Goal: Task Accomplishment & Management: Complete application form

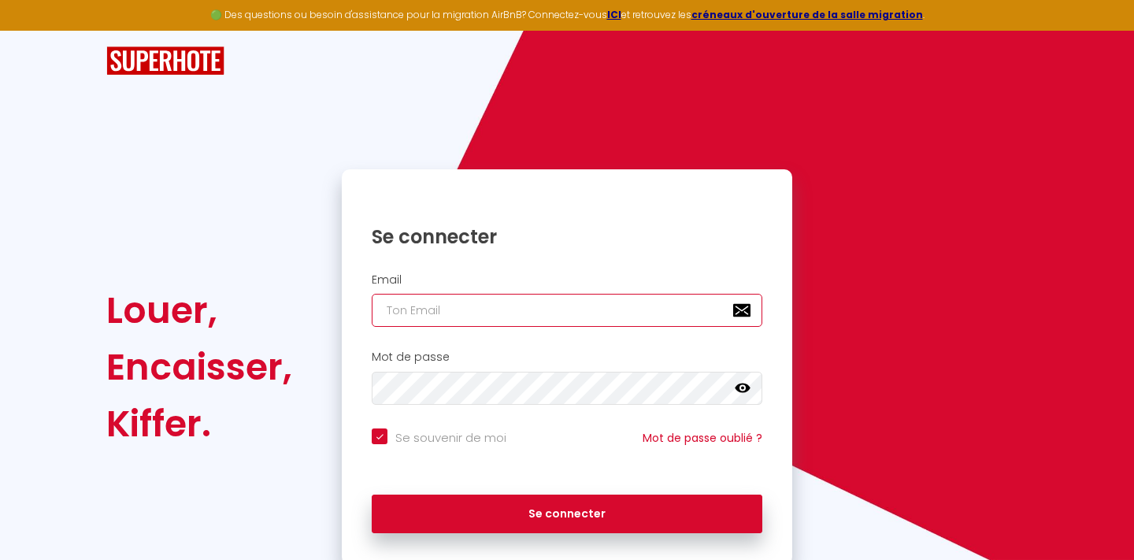
type input "[PERSON_NAME][EMAIL_ADDRESS][DOMAIN_NAME]"
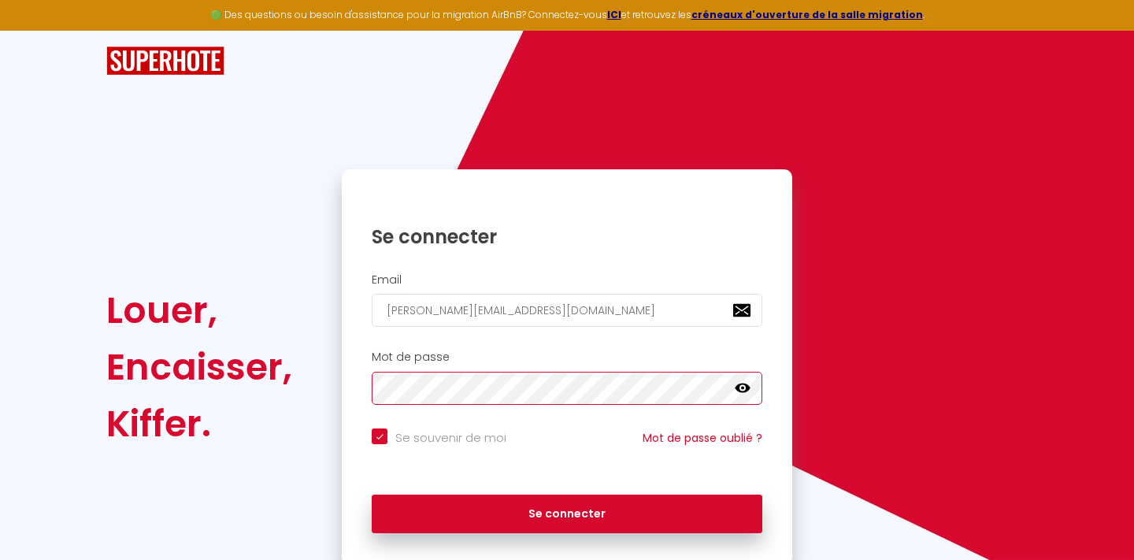
click at [567, 511] on button "Se connecter" at bounding box center [567, 514] width 391 height 39
checkbox input "true"
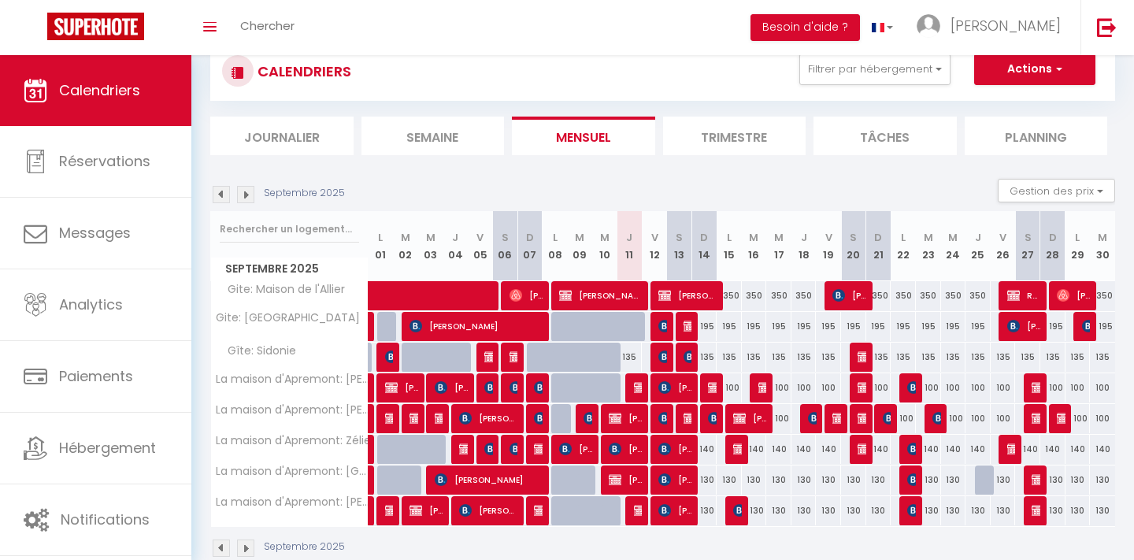
scroll to position [48, 0]
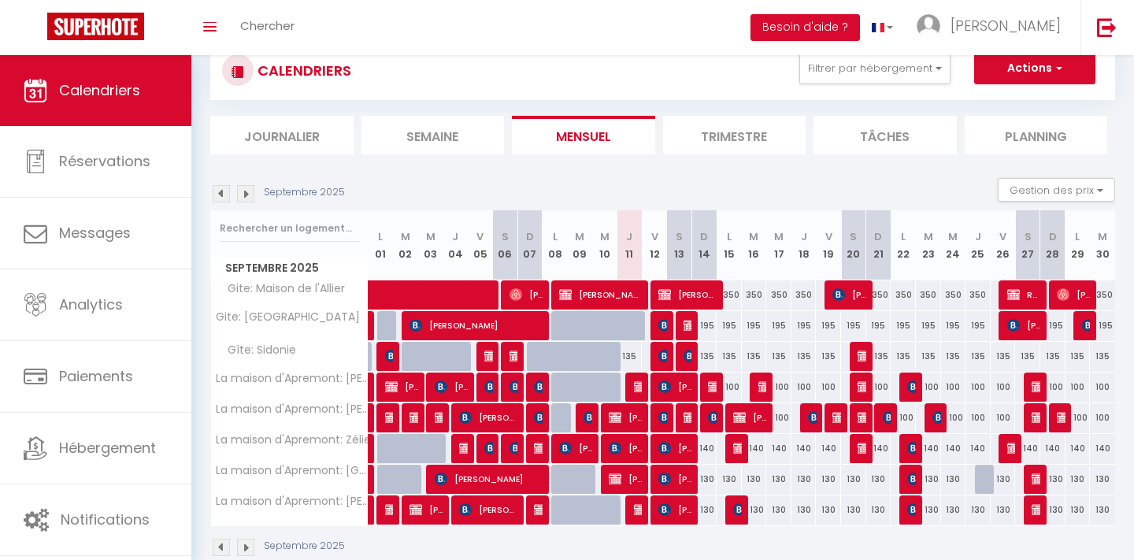
click at [857, 506] on div "130" at bounding box center [853, 509] width 25 height 29
type input "130"
type input "Sam 20 Septembre 2025"
type input "Dim 21 Septembre 2025"
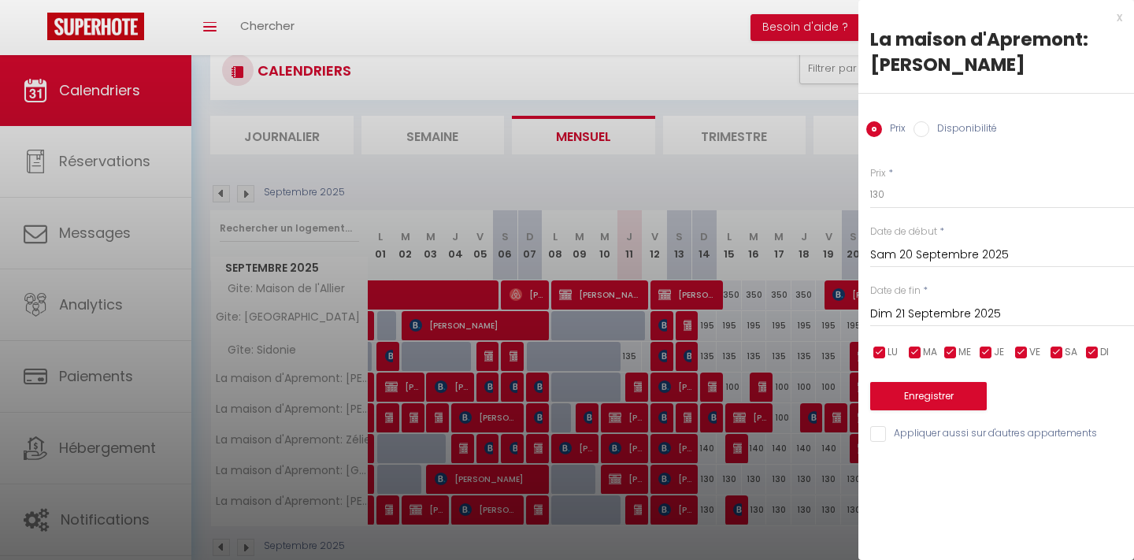
click at [757, 78] on div at bounding box center [567, 280] width 1134 height 560
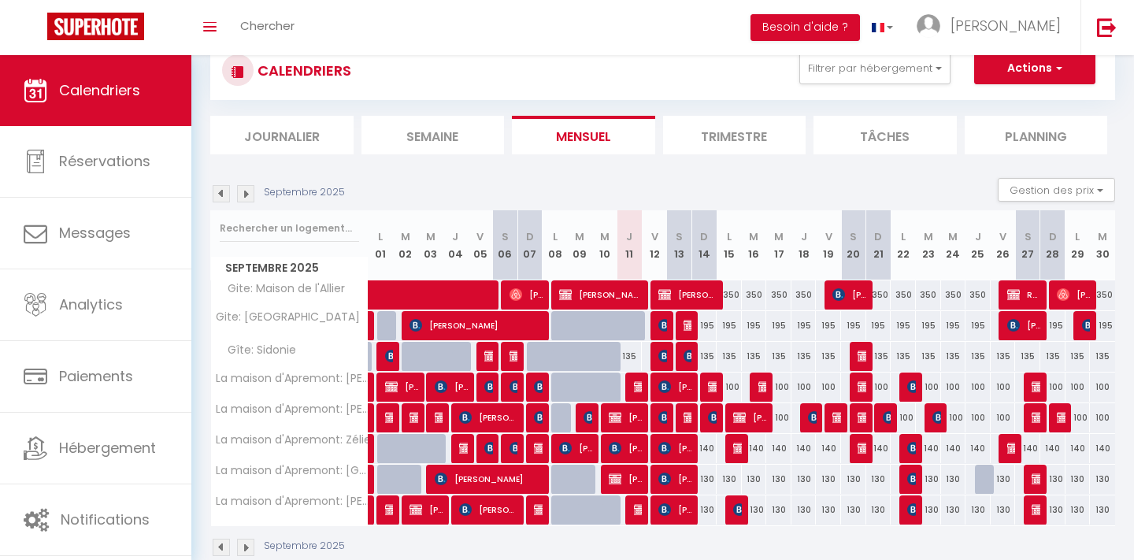
click at [1015, 69] on button "Actions" at bounding box center [1034, 68] width 121 height 31
click at [968, 98] on link "Nouvelle réservation" at bounding box center [1018, 105] width 137 height 24
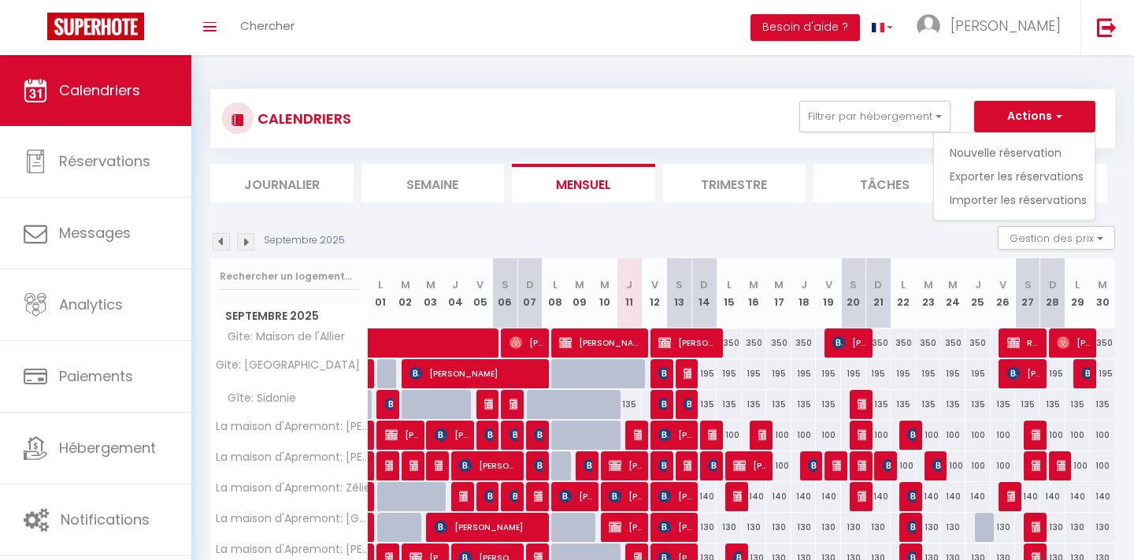
select select
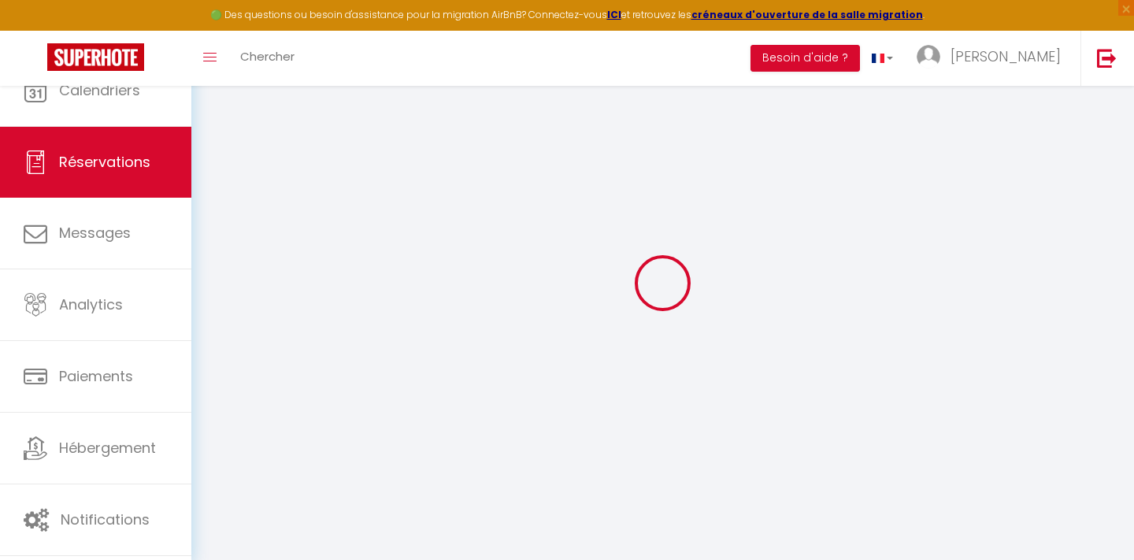
select select
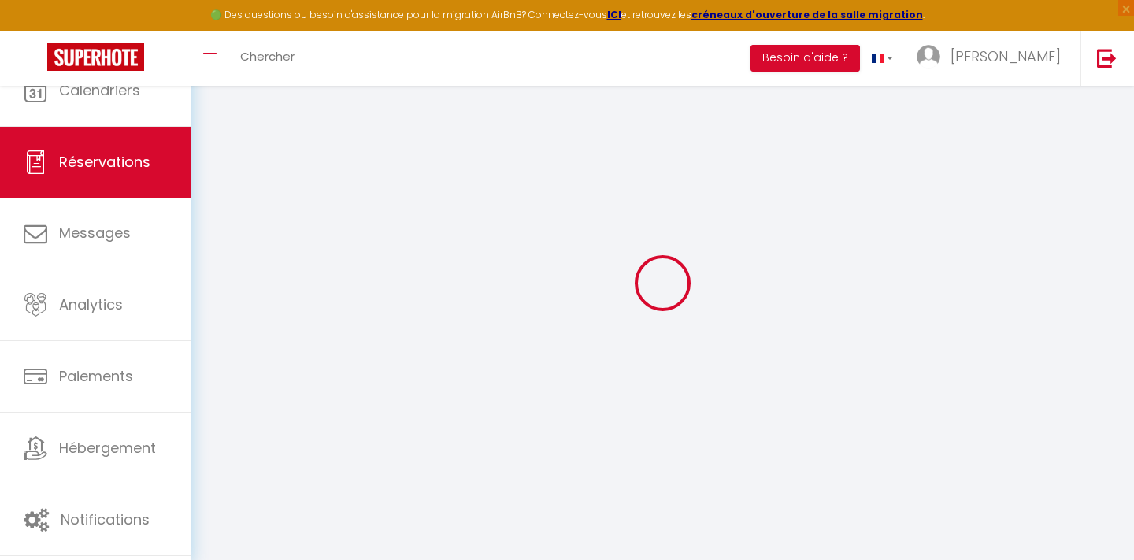
select select
checkbox input "false"
select select
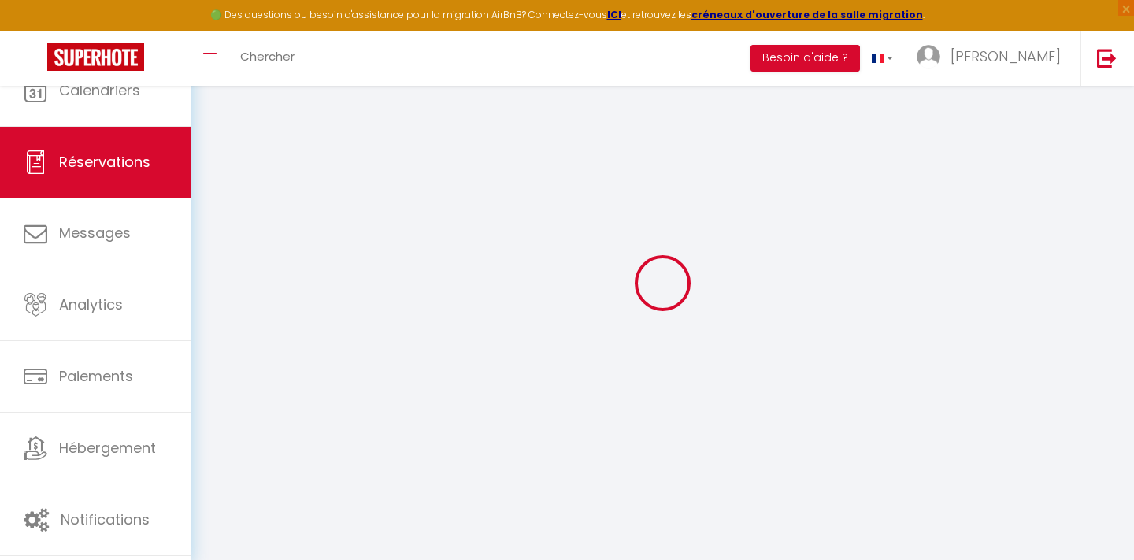
select select
checkbox input "false"
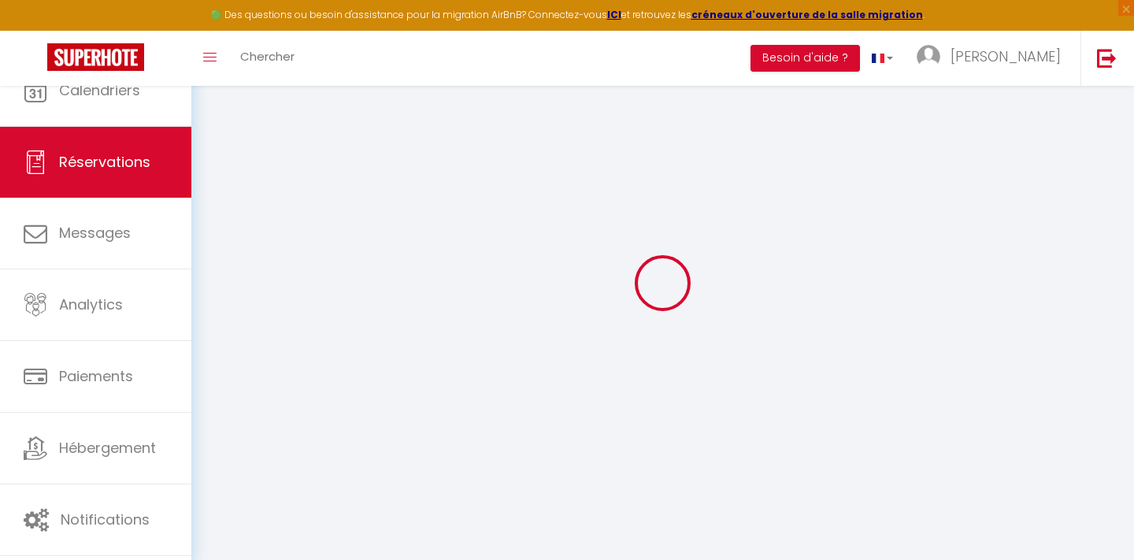
select select
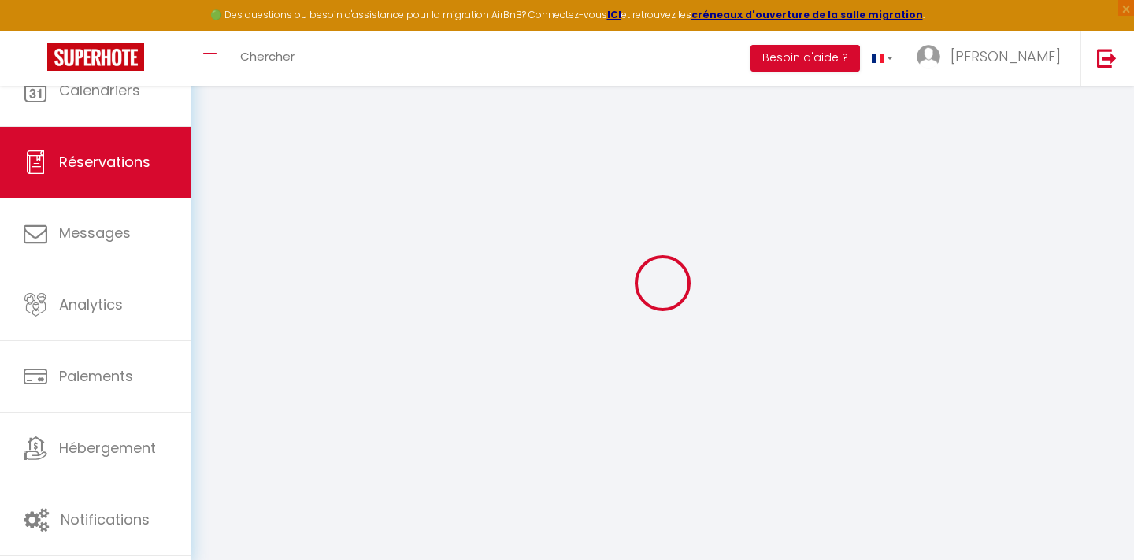
checkbox input "false"
select select
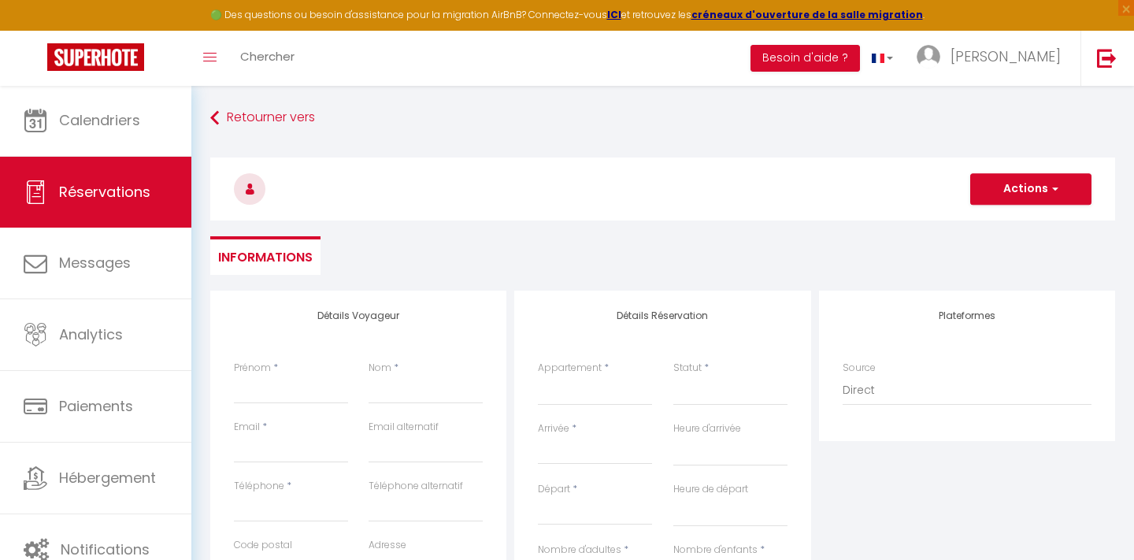
select select
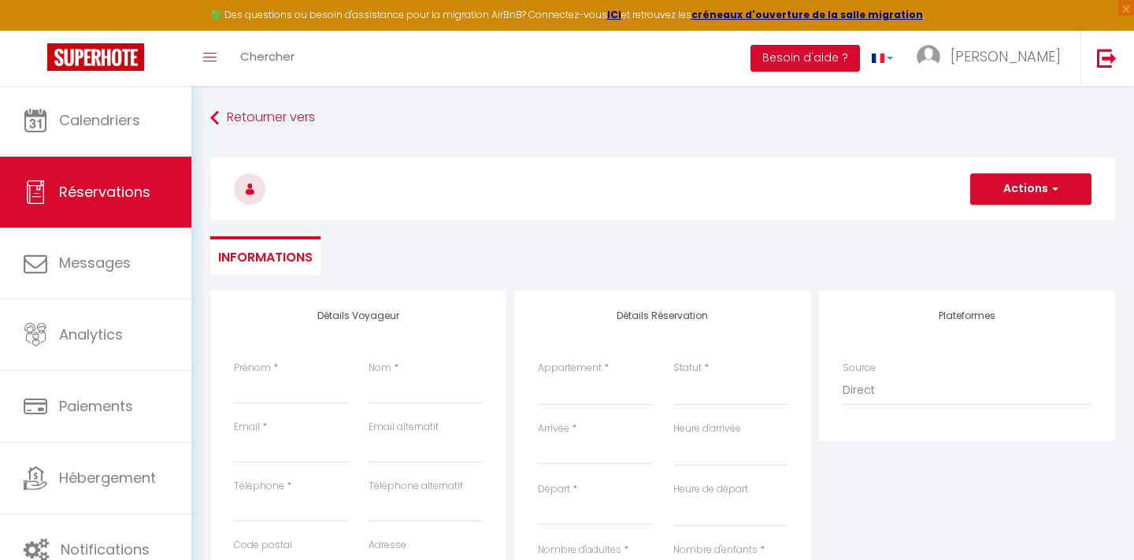
select select
checkbox input "false"
select select
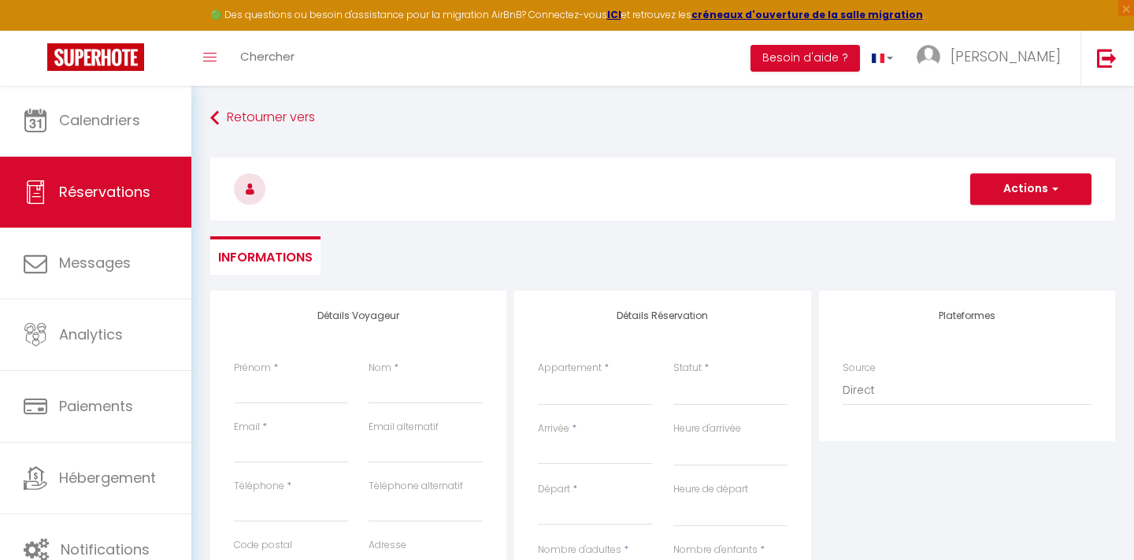
select select
checkbox input "false"
select select
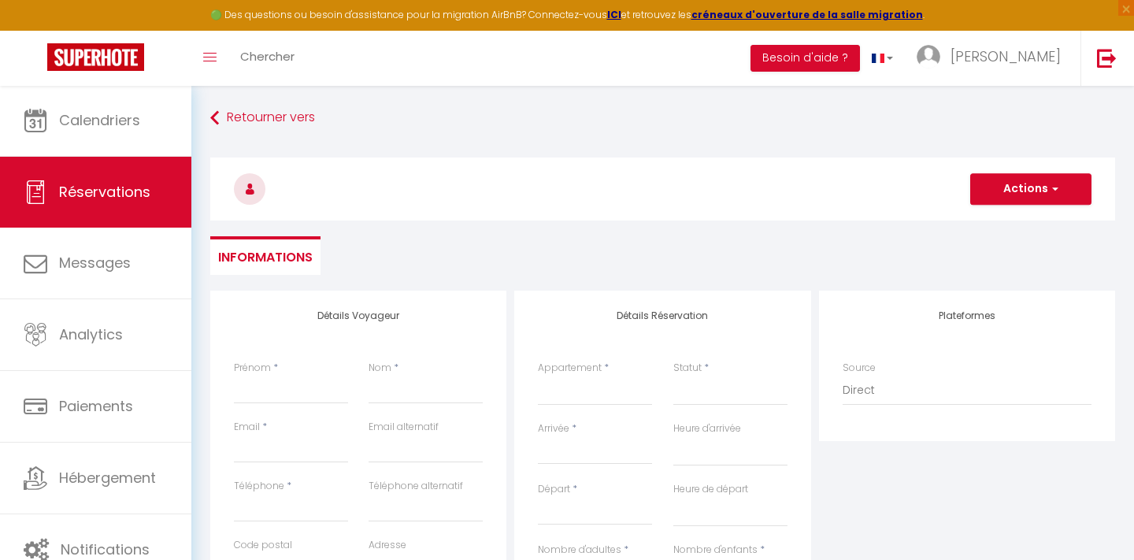
select select
type input "É"
select select
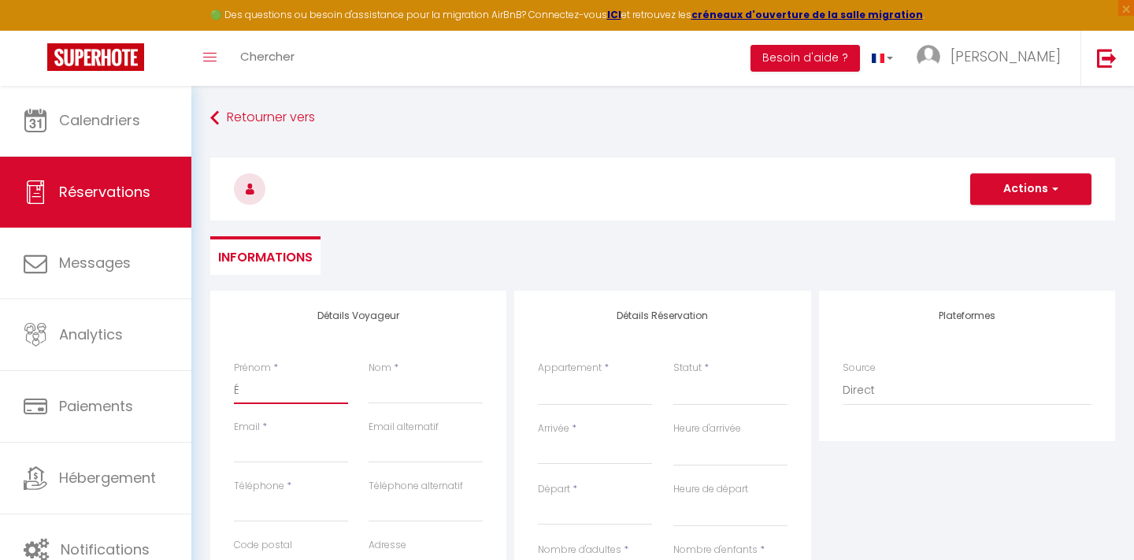
select select
checkbox input "false"
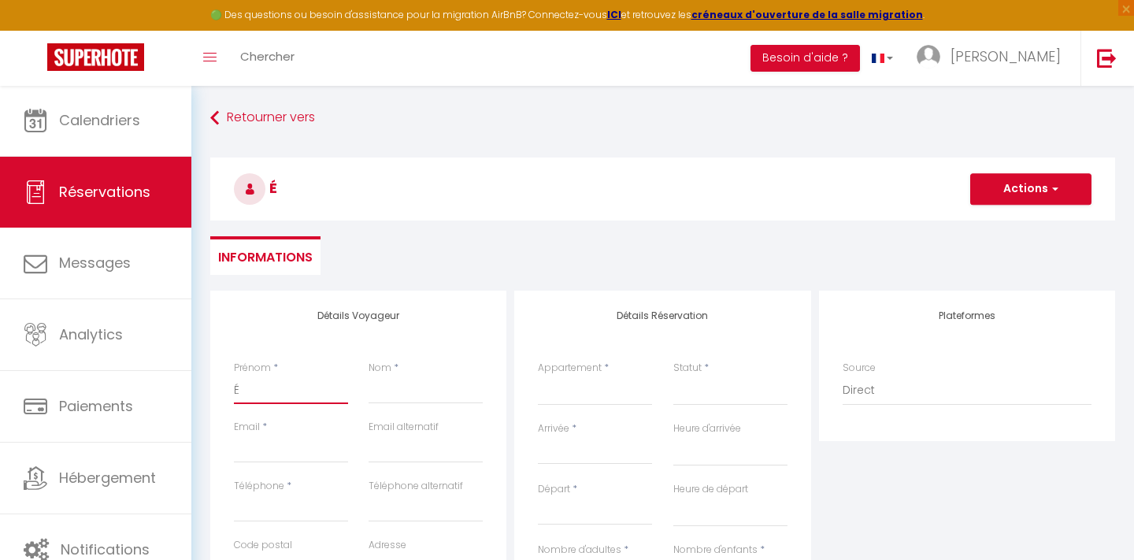
type input "Ér"
select select
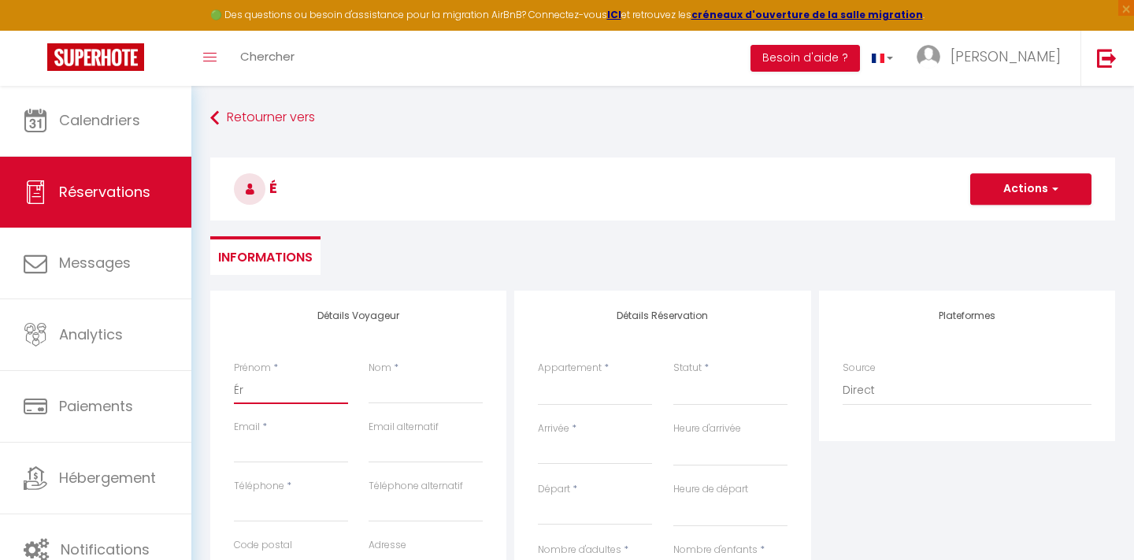
select select
checkbox input "false"
type input "Éri"
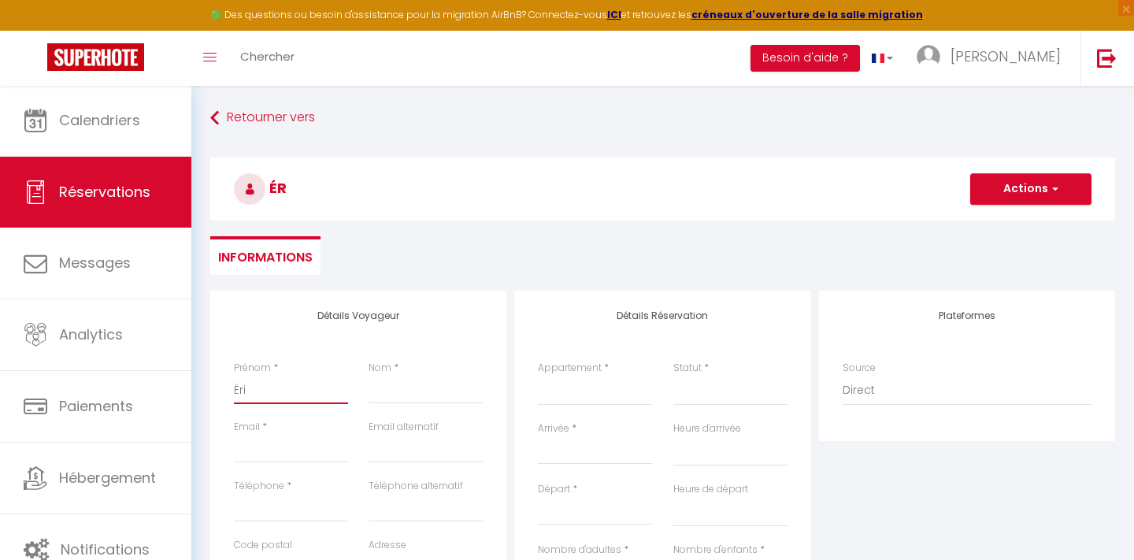
select select
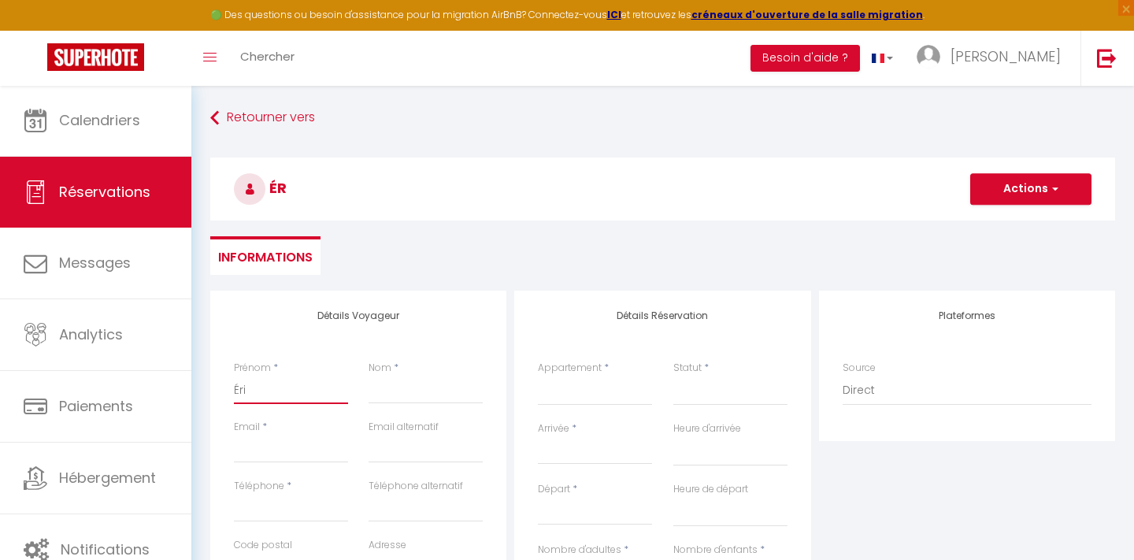
select select
checkbox input "false"
type input "[PERSON_NAME]"
select select
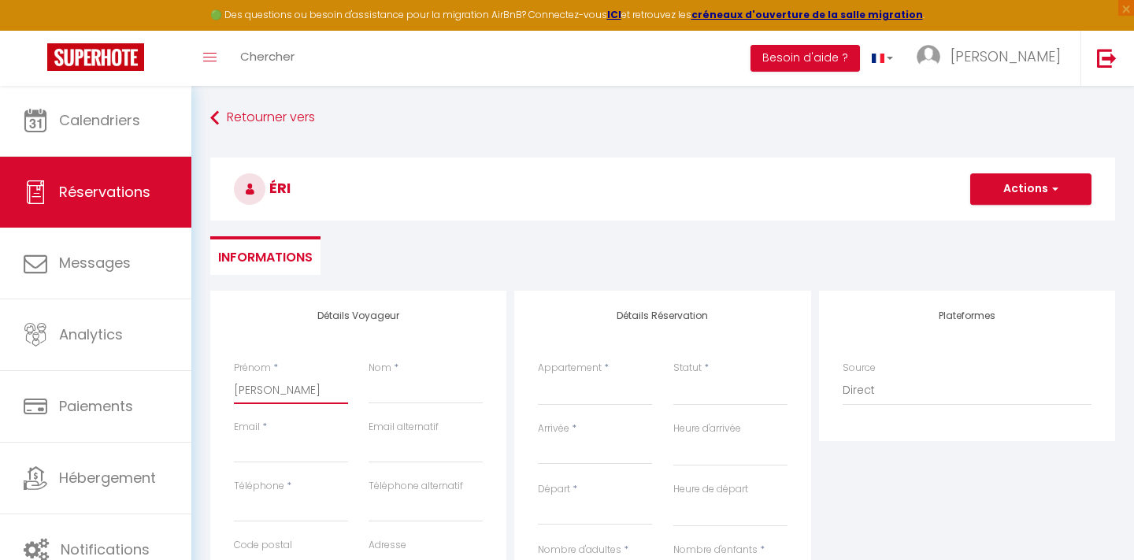
select select
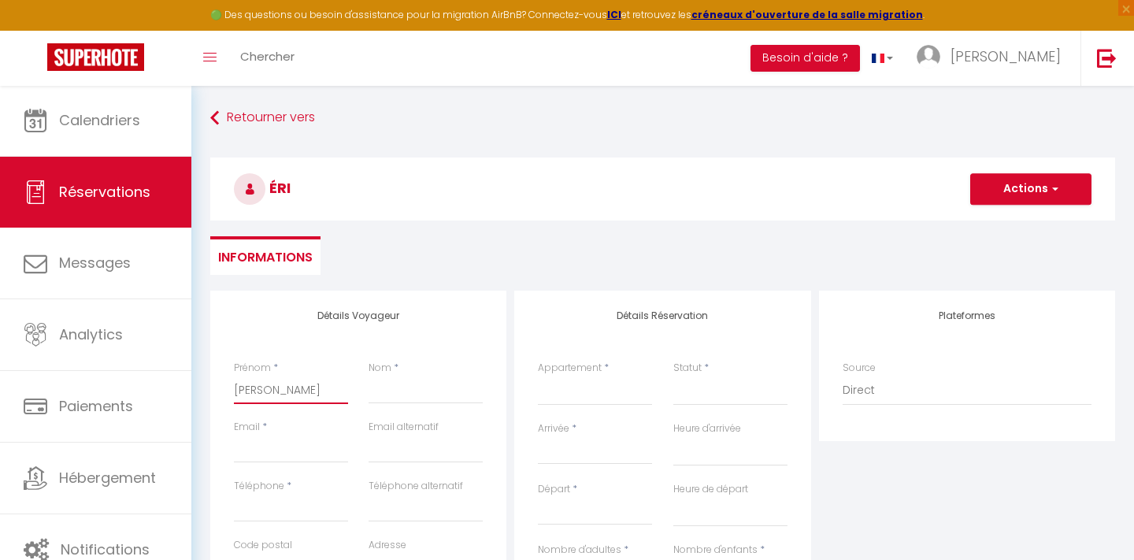
select select
checkbox input "false"
drag, startPoint x: 251, startPoint y: 388, endPoint x: 368, endPoint y: 372, distance: 117.7
click at [252, 388] on input "[PERSON_NAME]" at bounding box center [291, 390] width 114 height 28
type input "[PERSON_NAME]"
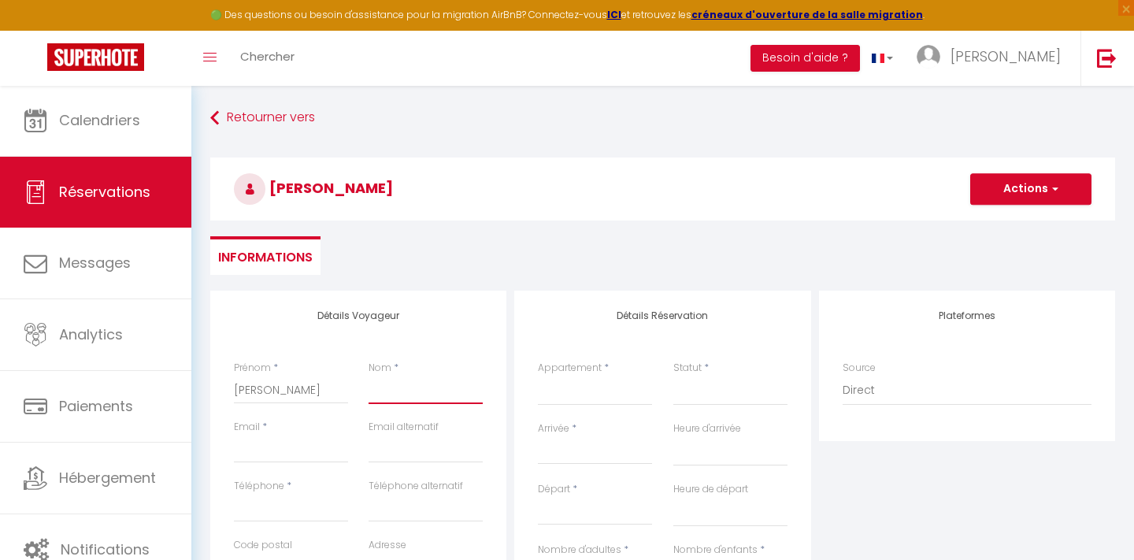
type input "G"
select select
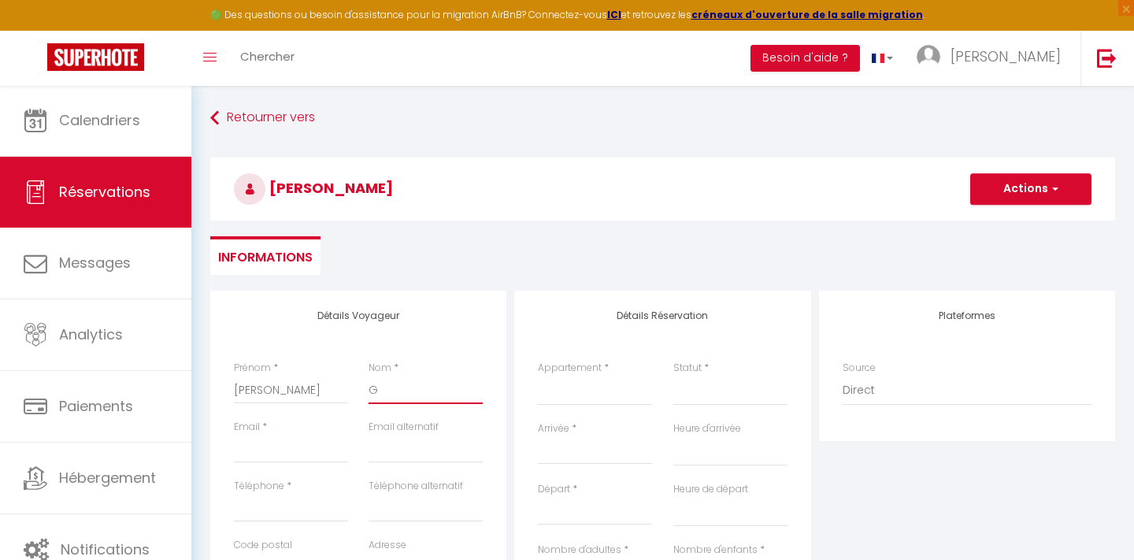
select select
checkbox input "false"
type input "GU"
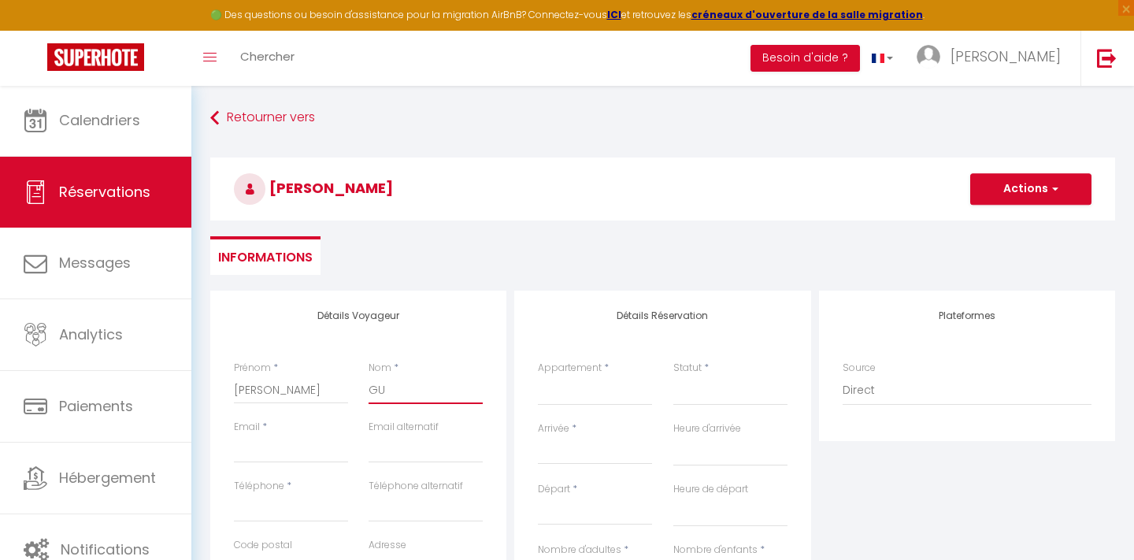
select select
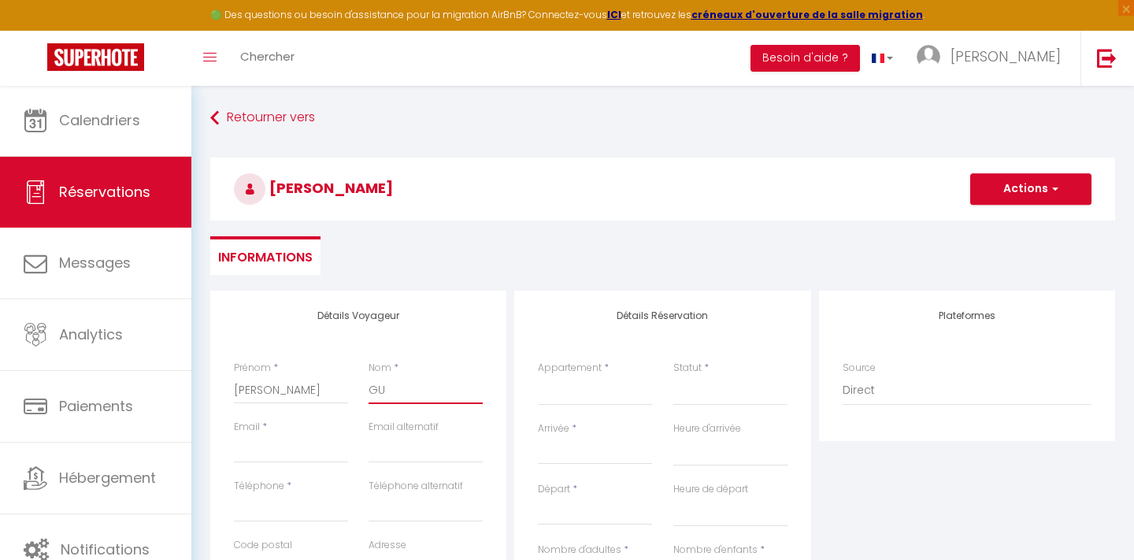
select select
checkbox input "false"
type input "GUI"
select select
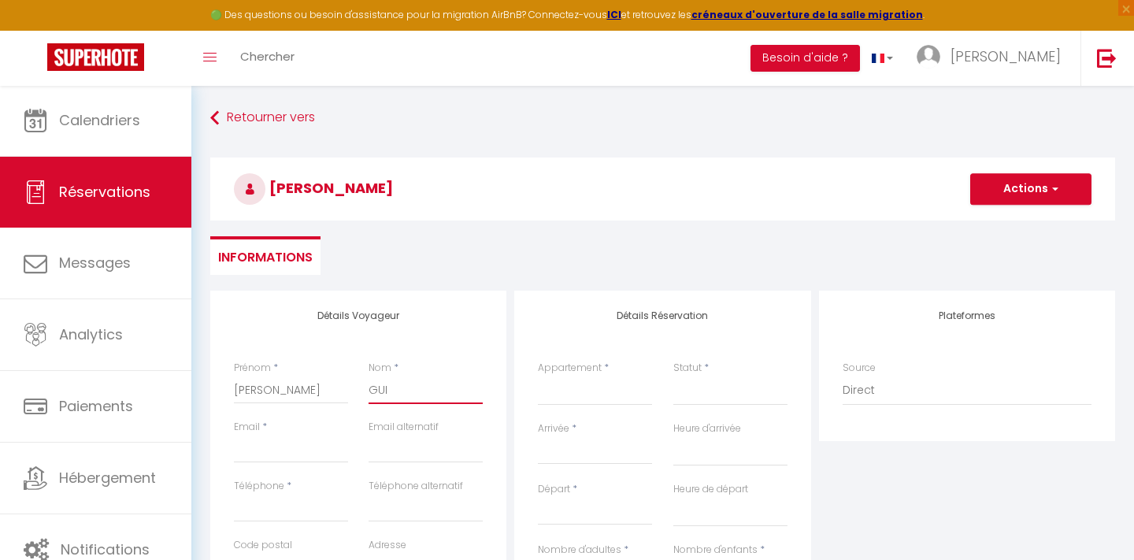
select select
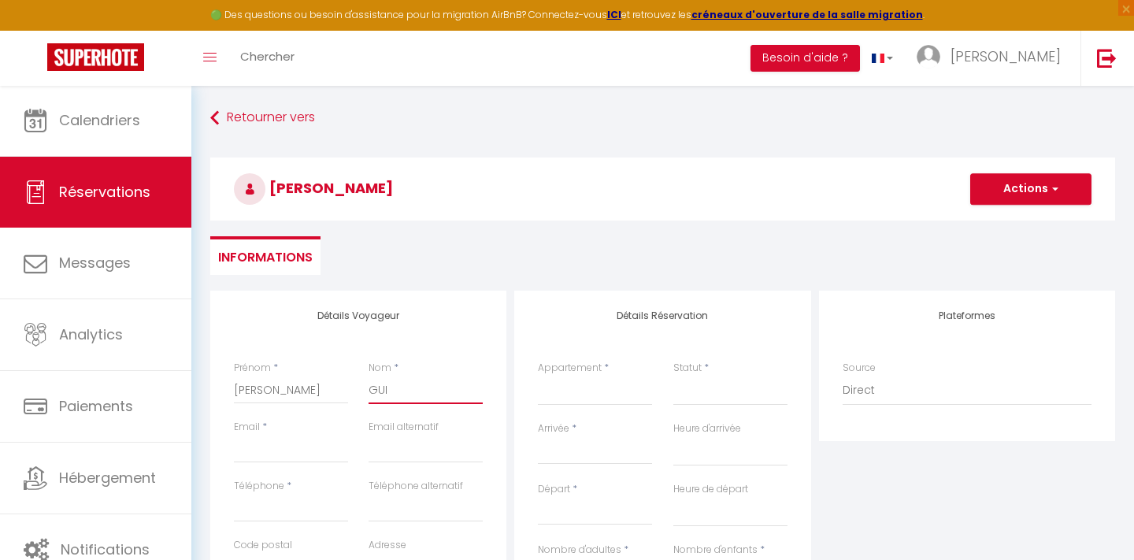
select select
checkbox input "false"
type input "GUIL"
select select
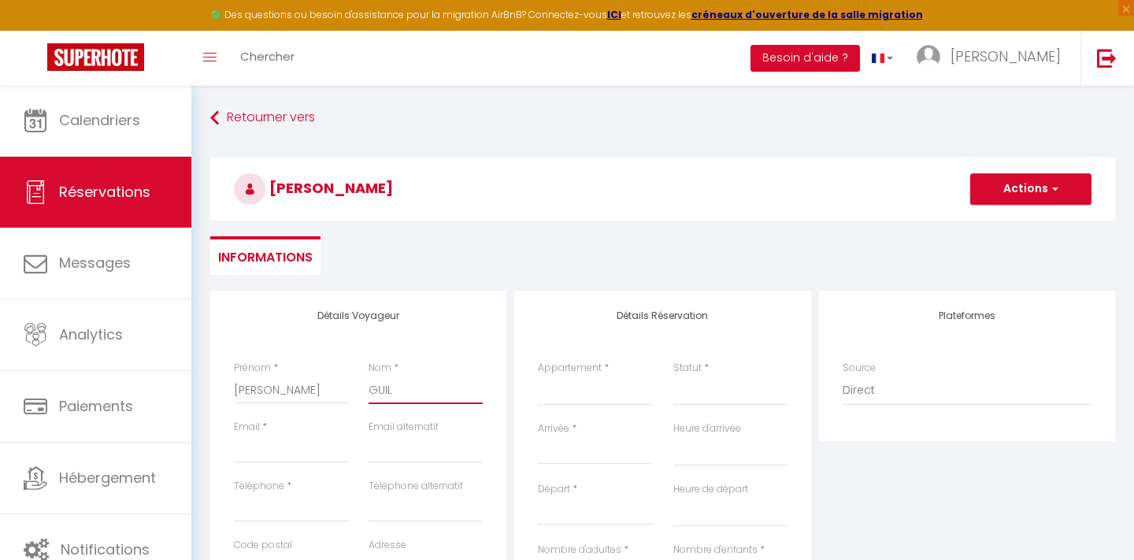
select select
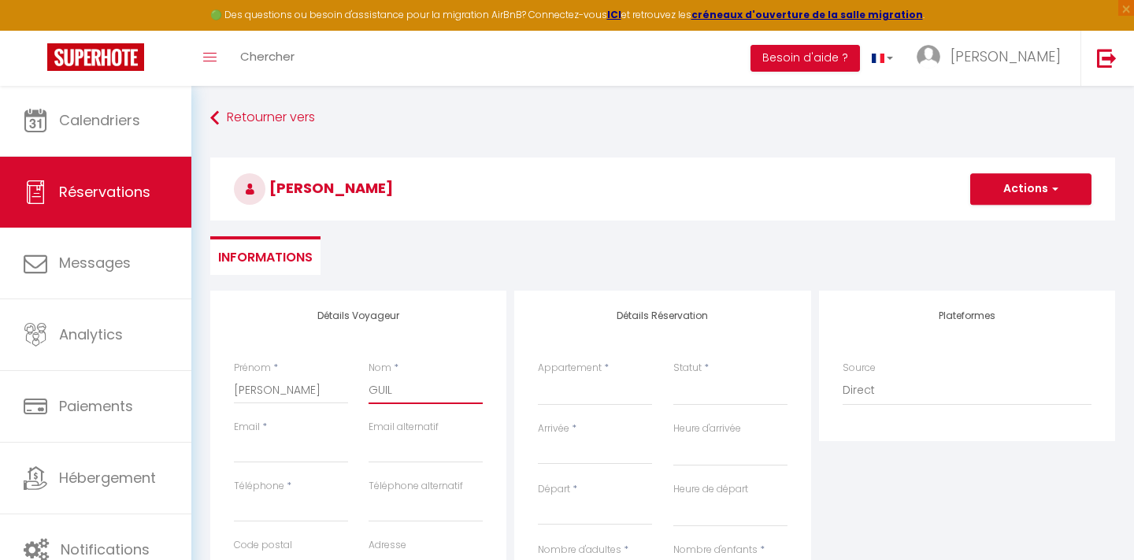
checkbox input "false"
type input "GUILL"
select select
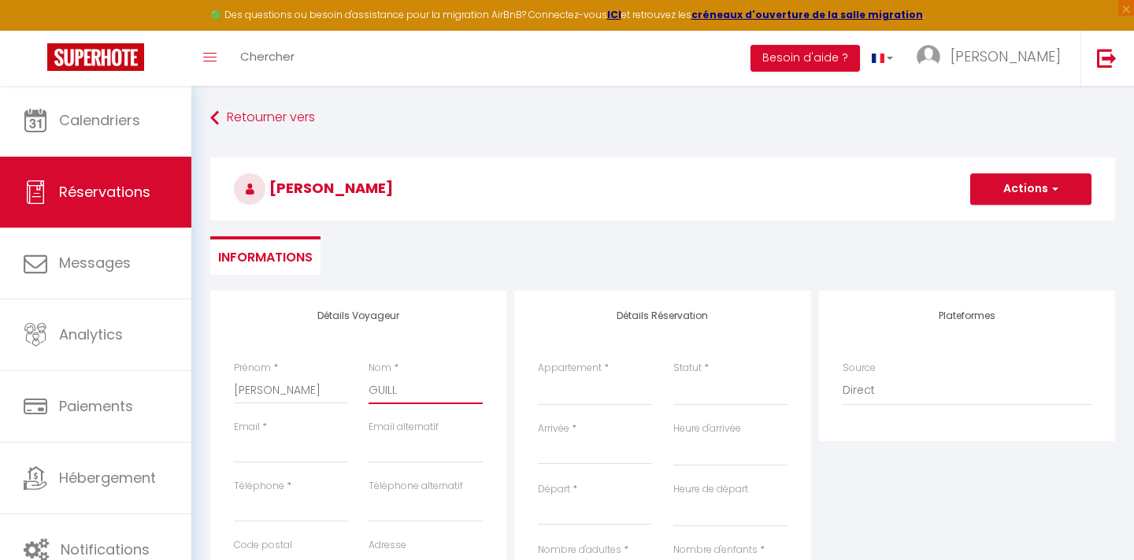
select select
checkbox input "false"
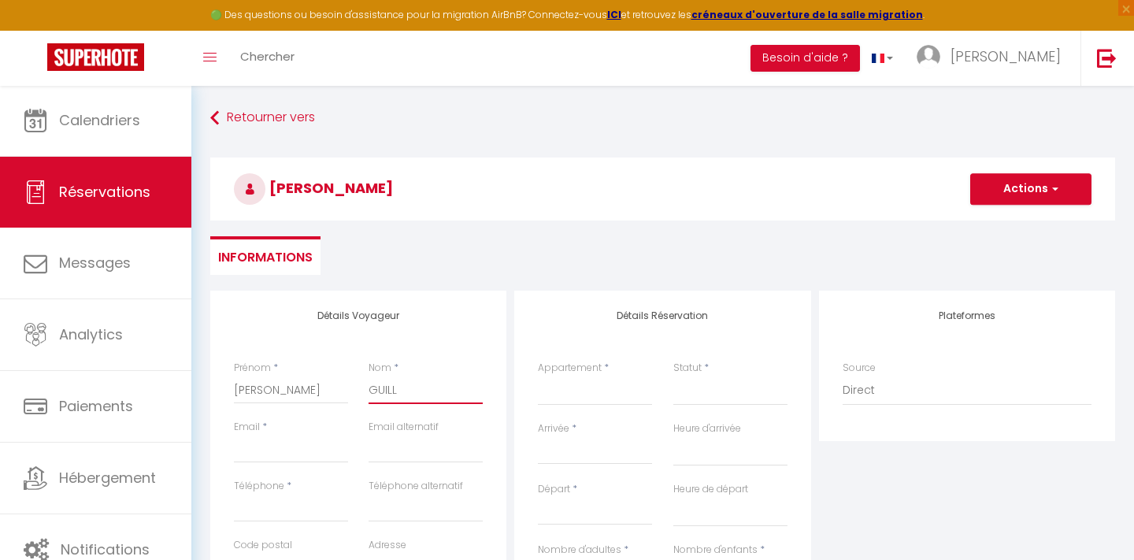
type input "GUILLA"
select select
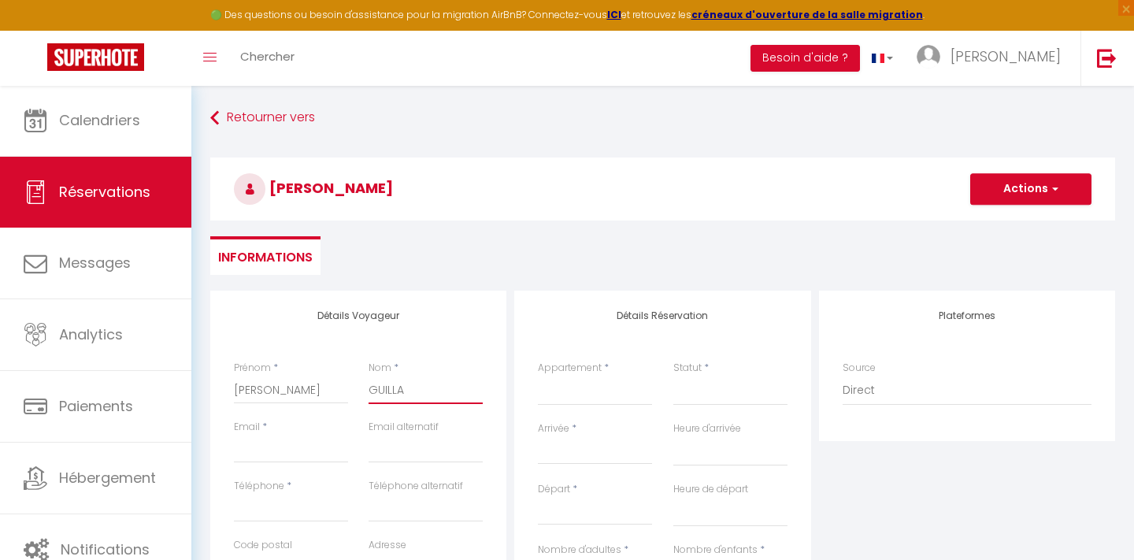
select select
checkbox input "false"
type input "GUILLAR"
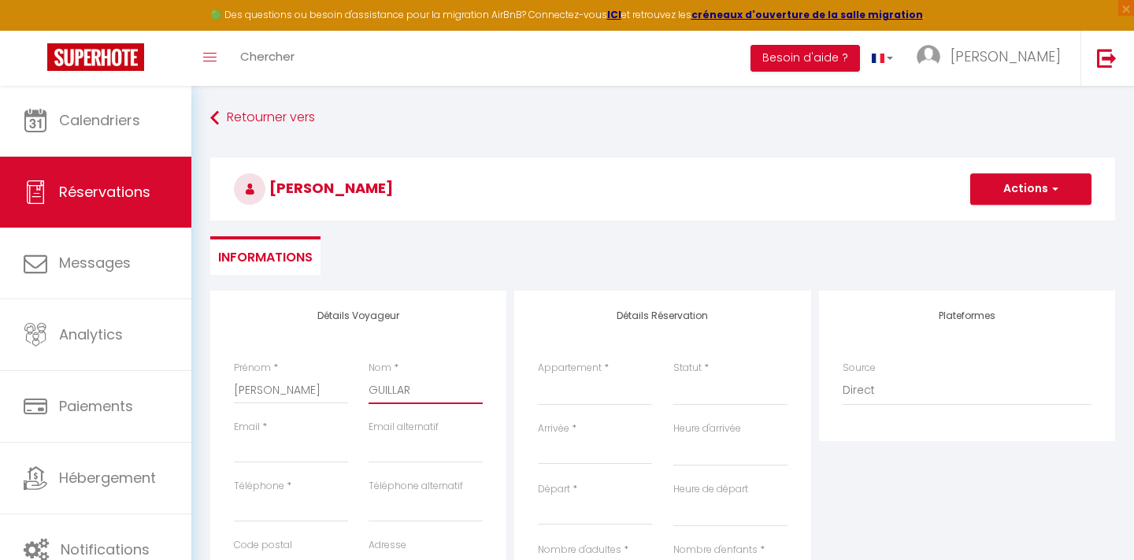
select select
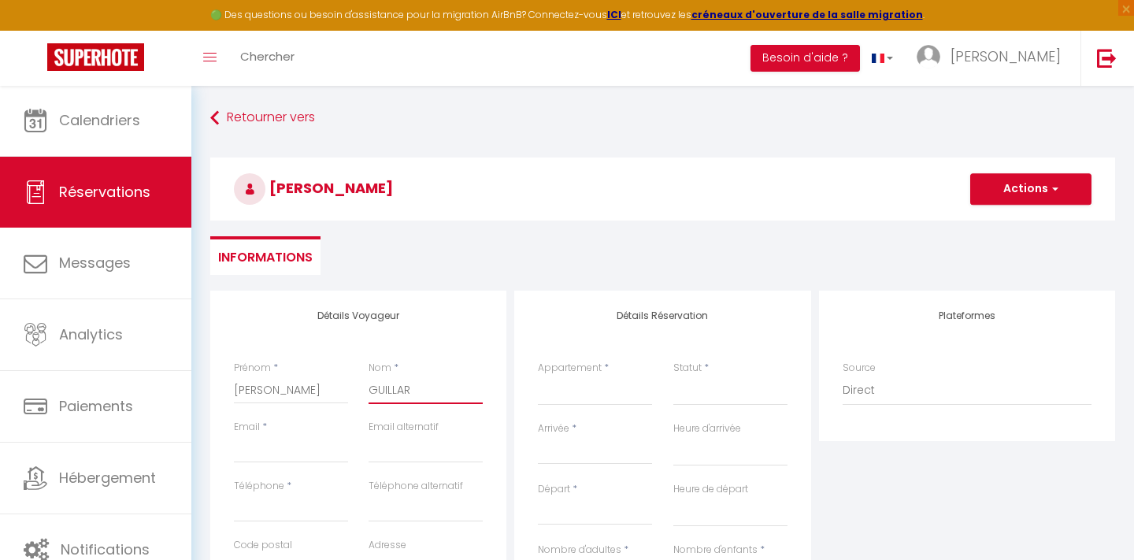
select select
checkbox input "false"
type input "GUILLARM"
select select
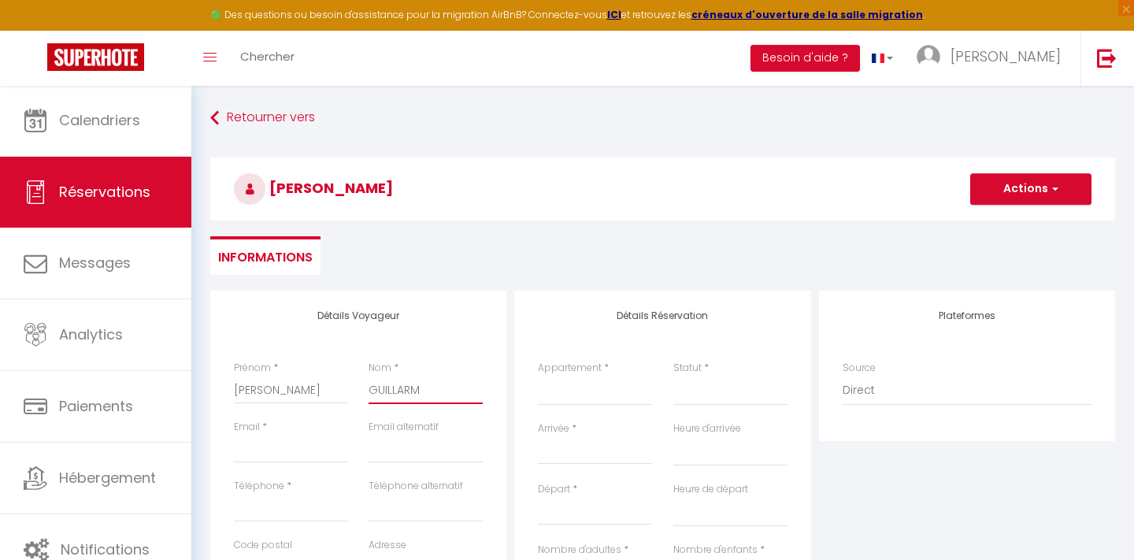
select select
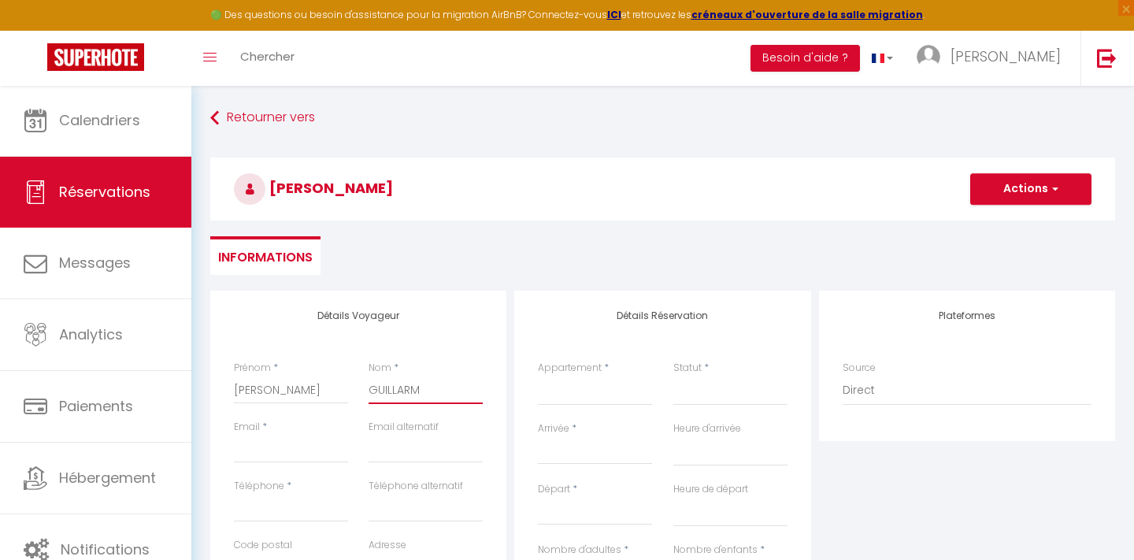
select select
checkbox input "false"
type input "GUILLARME"
select select
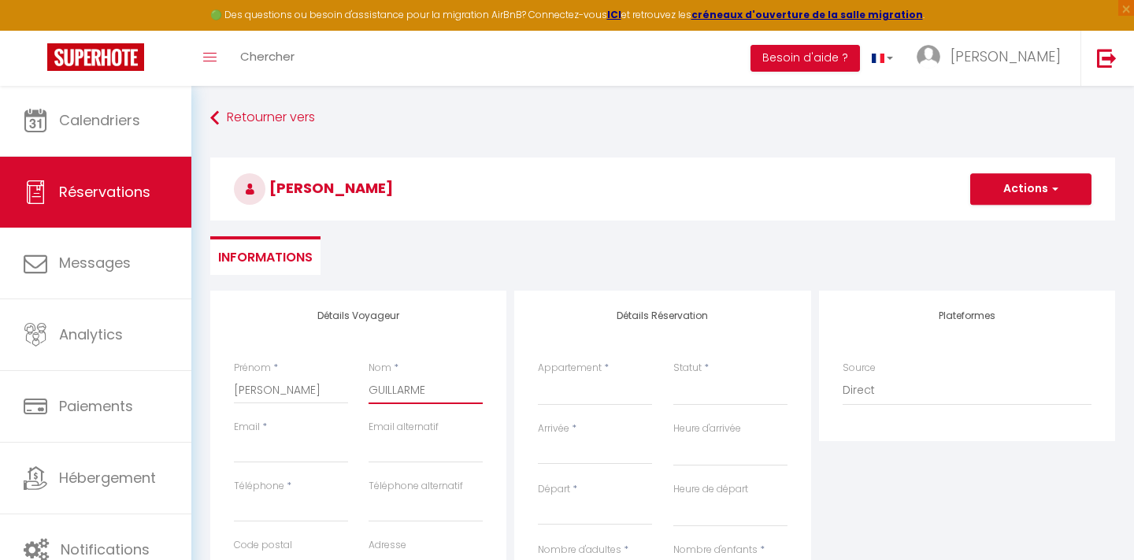
select select
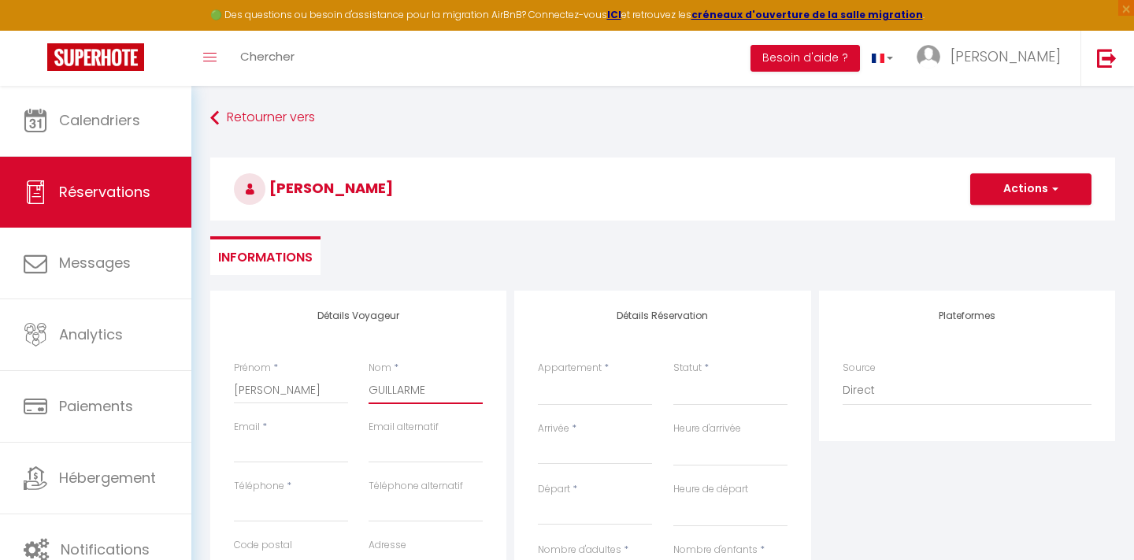
checkbox input "false"
type input "GUILLARME"
type input "e"
select select
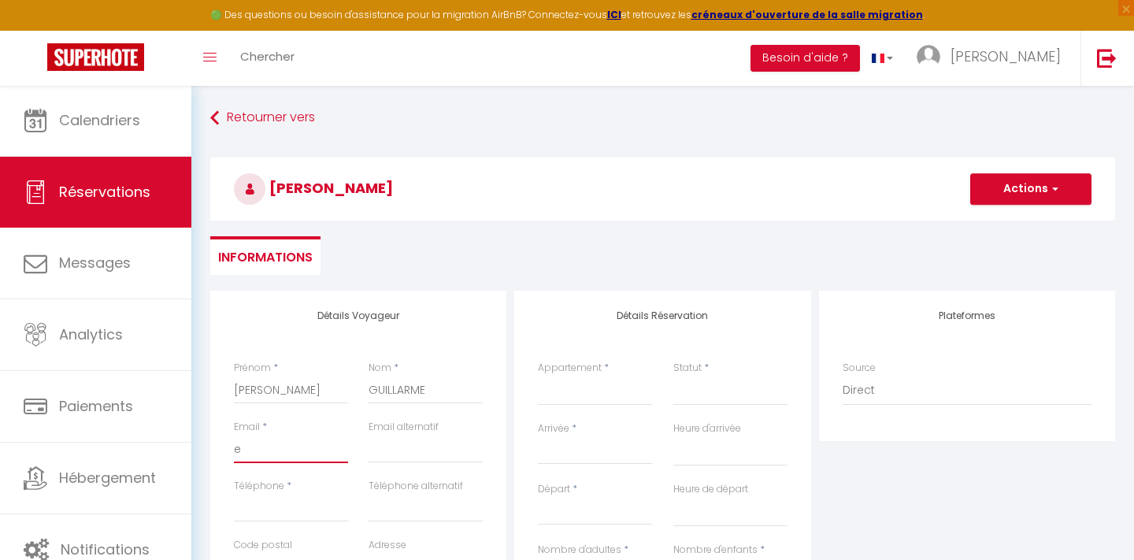
select select
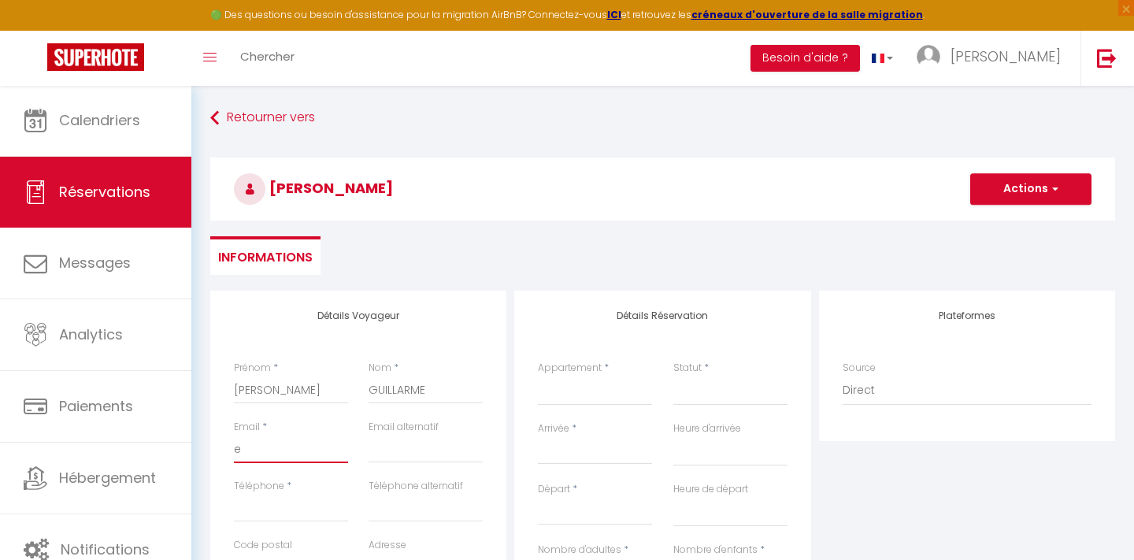
checkbox input "false"
type input "er"
select select
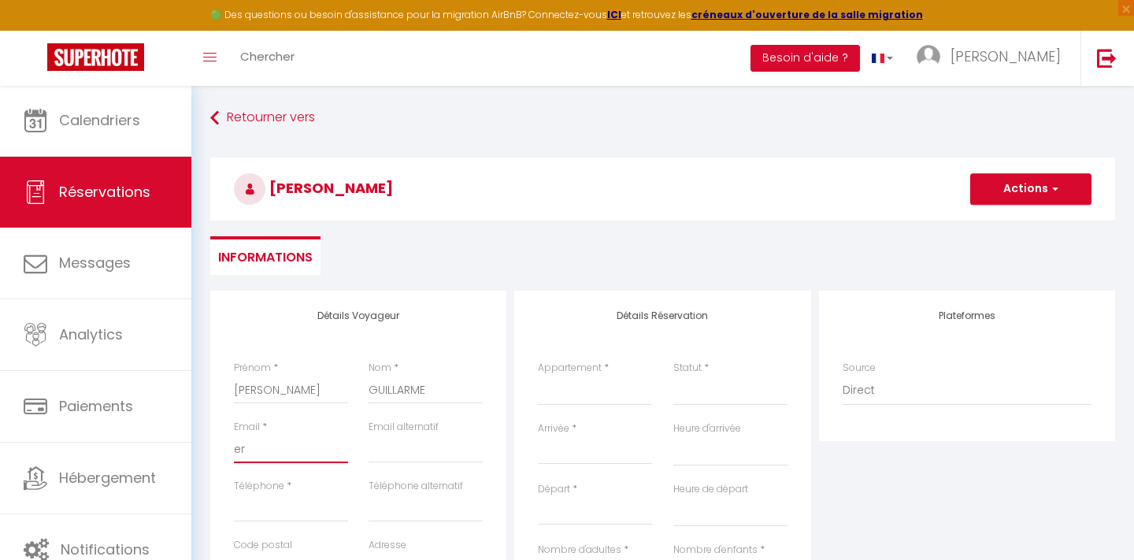
select select
checkbox input "false"
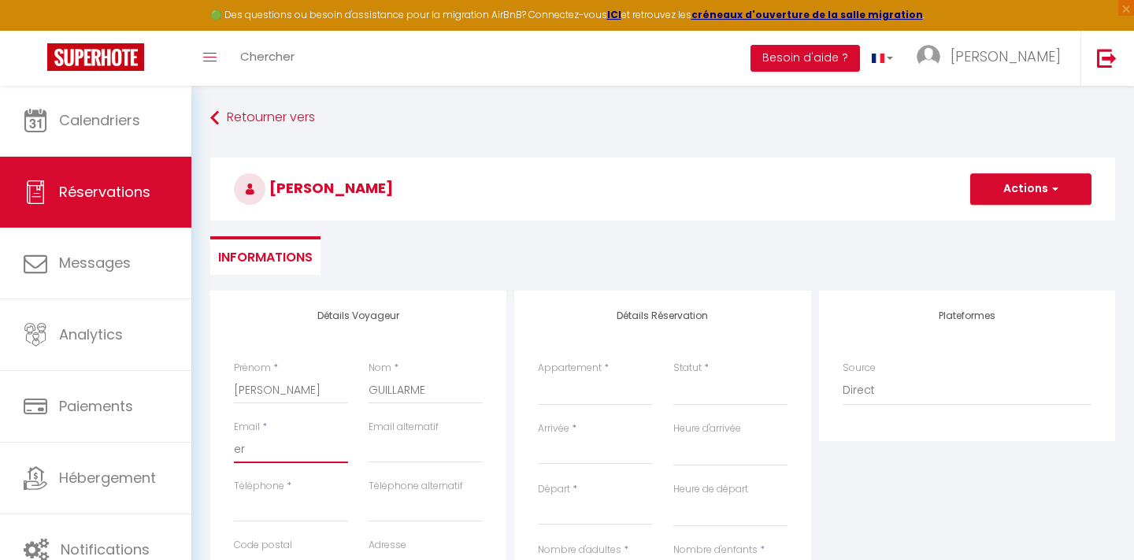
type input "eri"
select select
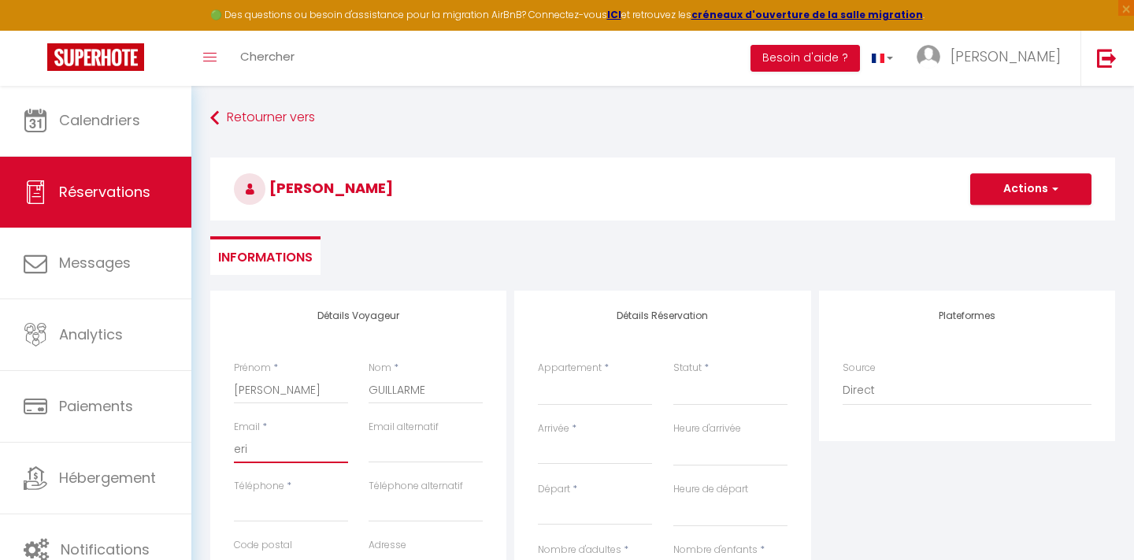
select select
checkbox input "false"
type input "[PERSON_NAME]"
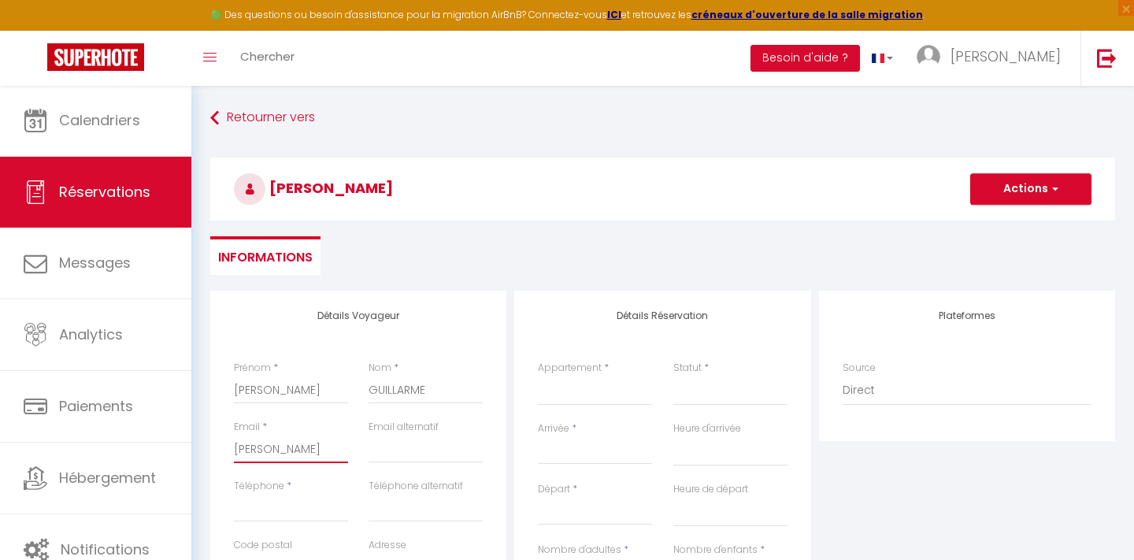
select select
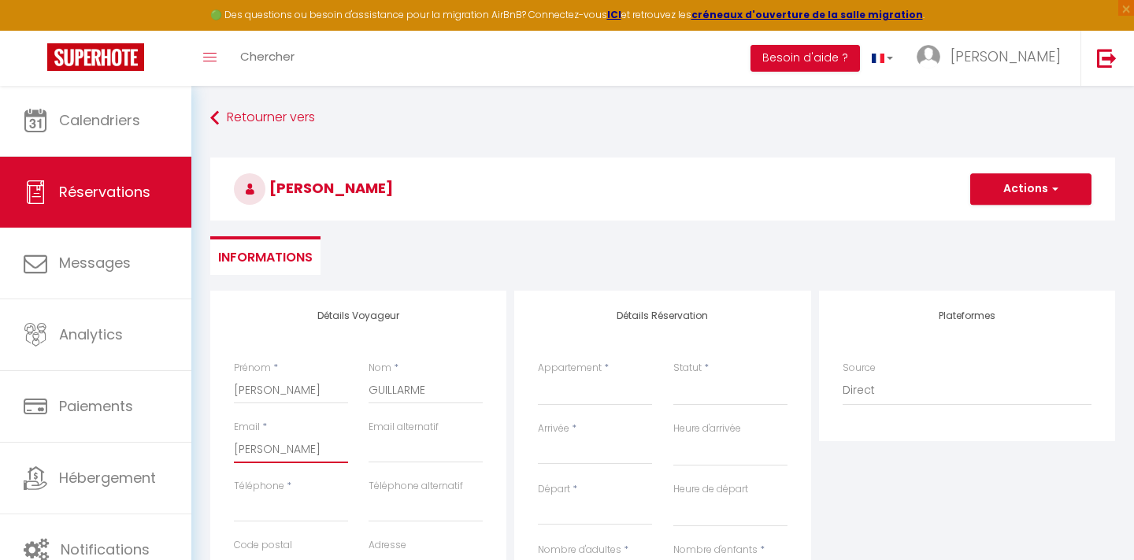
select select
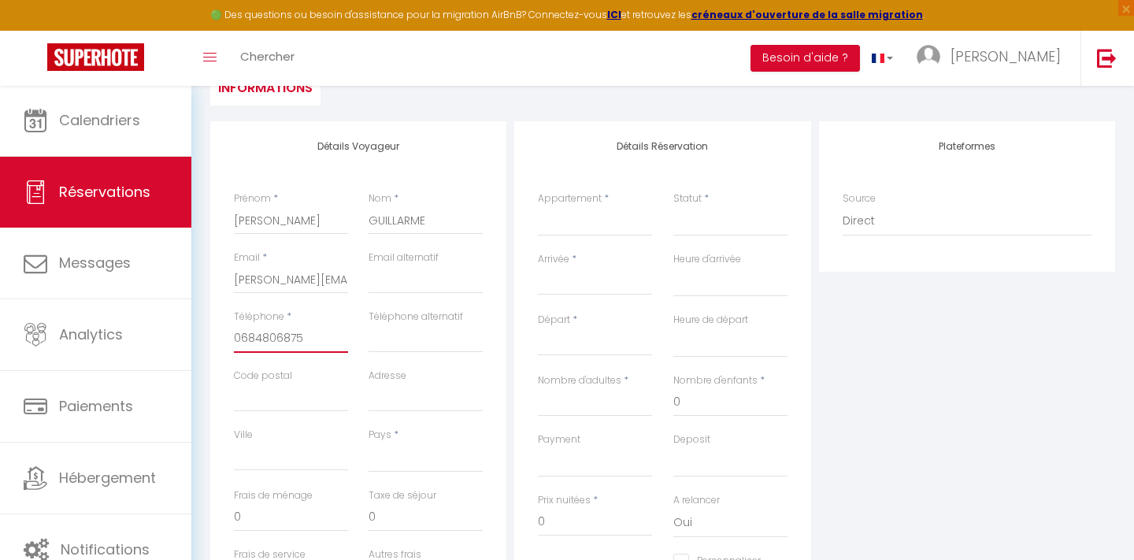
scroll to position [200, 0]
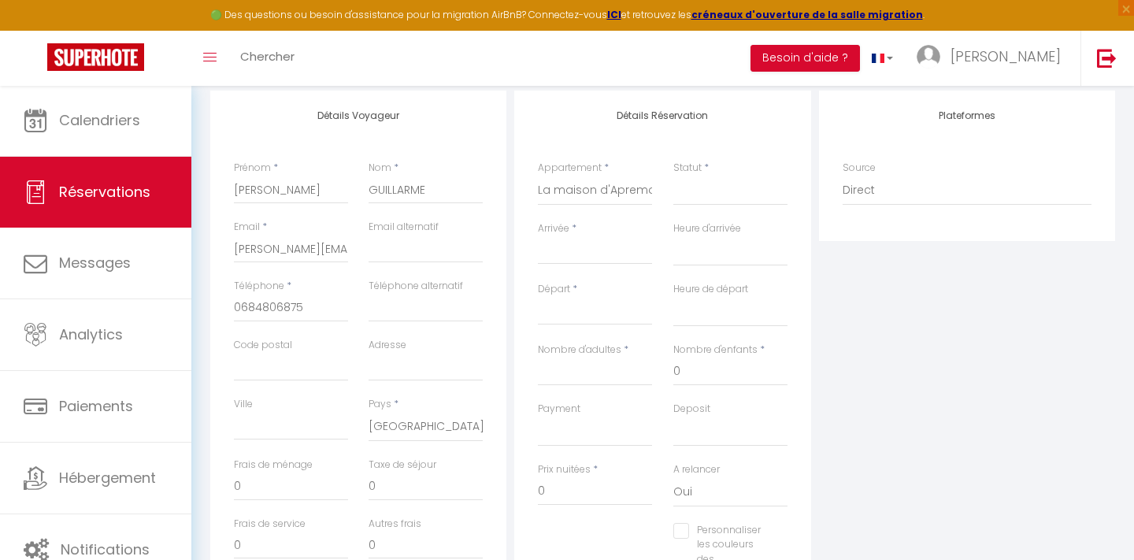
click at [579, 254] on input "Arrivée" at bounding box center [595, 252] width 114 height 20
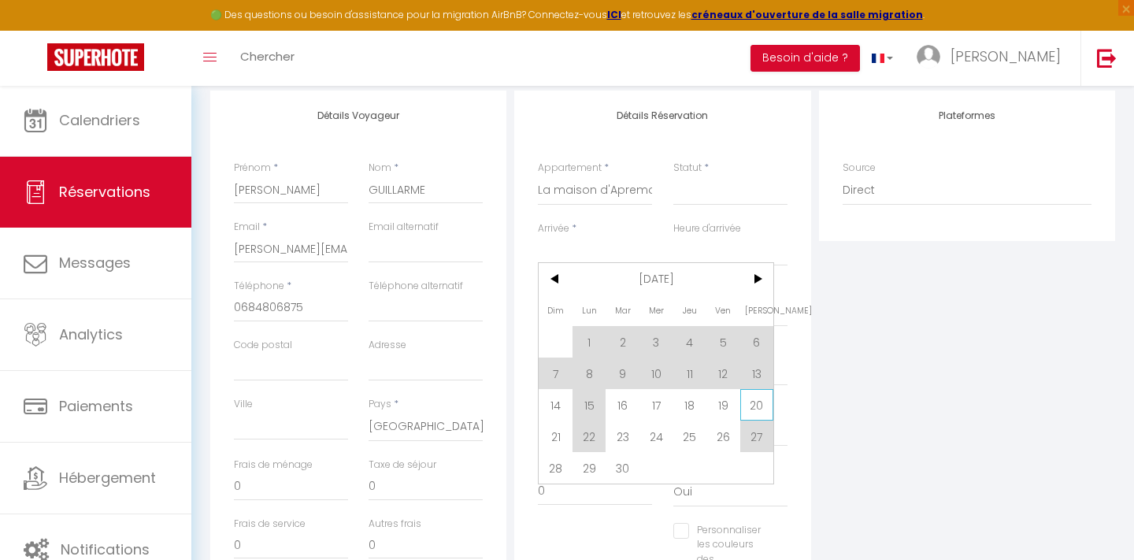
click at [755, 407] on span "20" at bounding box center [757, 404] width 34 height 31
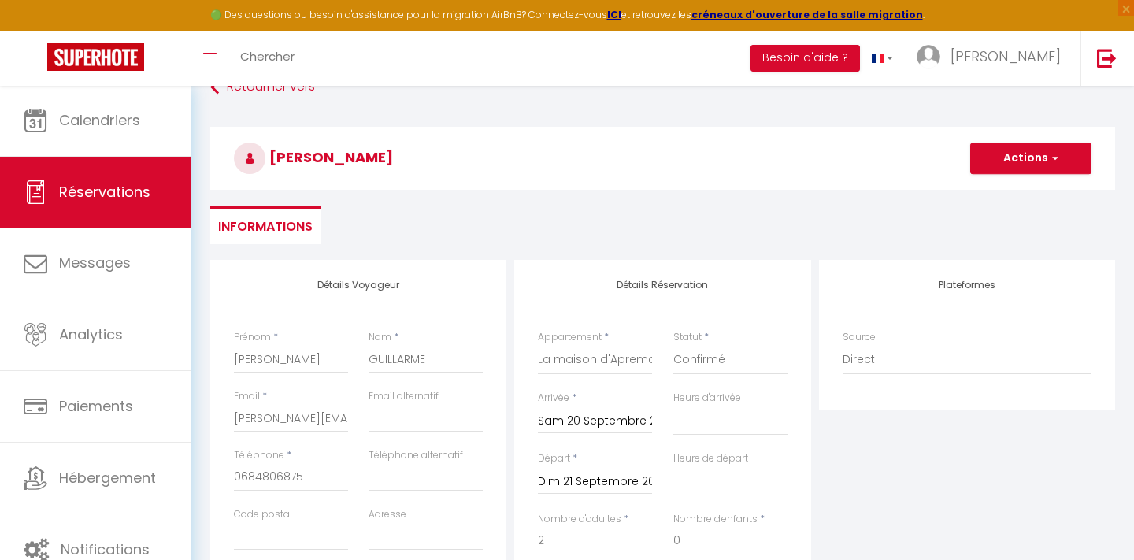
scroll to position [25, 0]
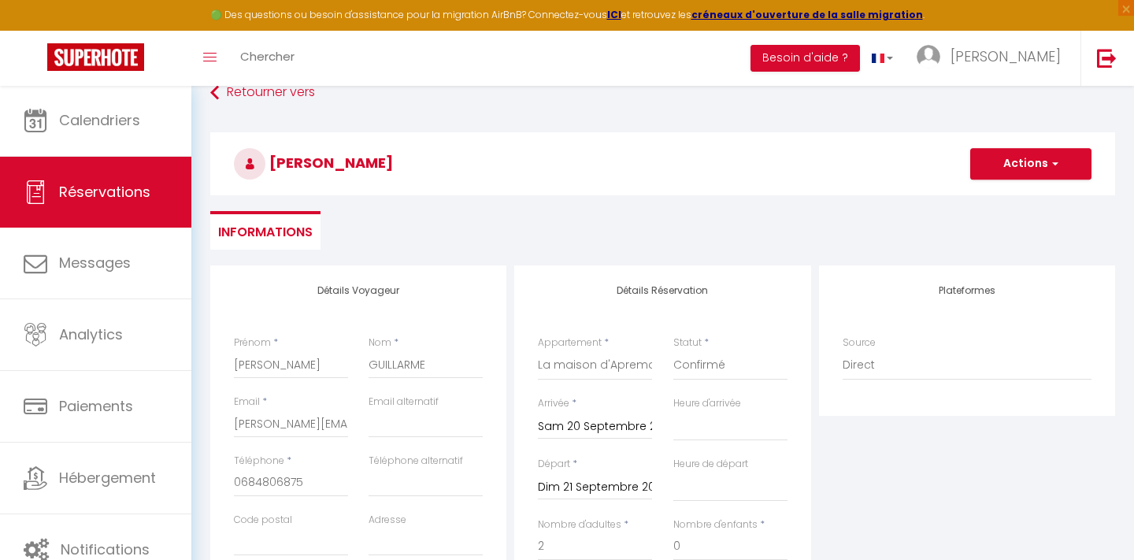
click at [1014, 171] on button "Actions" at bounding box center [1030, 163] width 121 height 31
click at [991, 202] on link "Enregistrer" at bounding box center [1015, 198] width 124 height 20
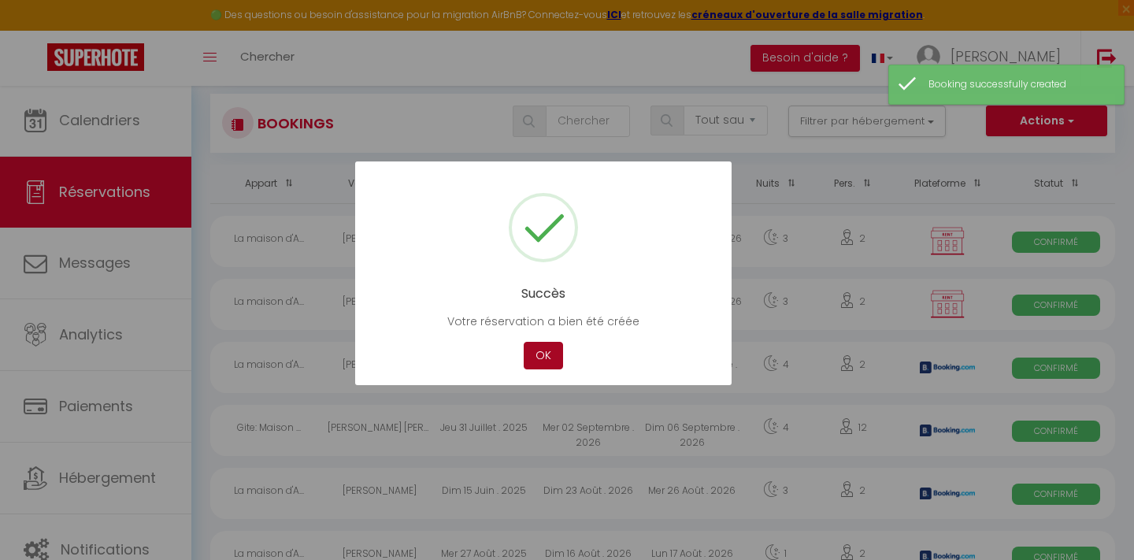
click at [543, 351] on button "OK" at bounding box center [543, 356] width 39 height 28
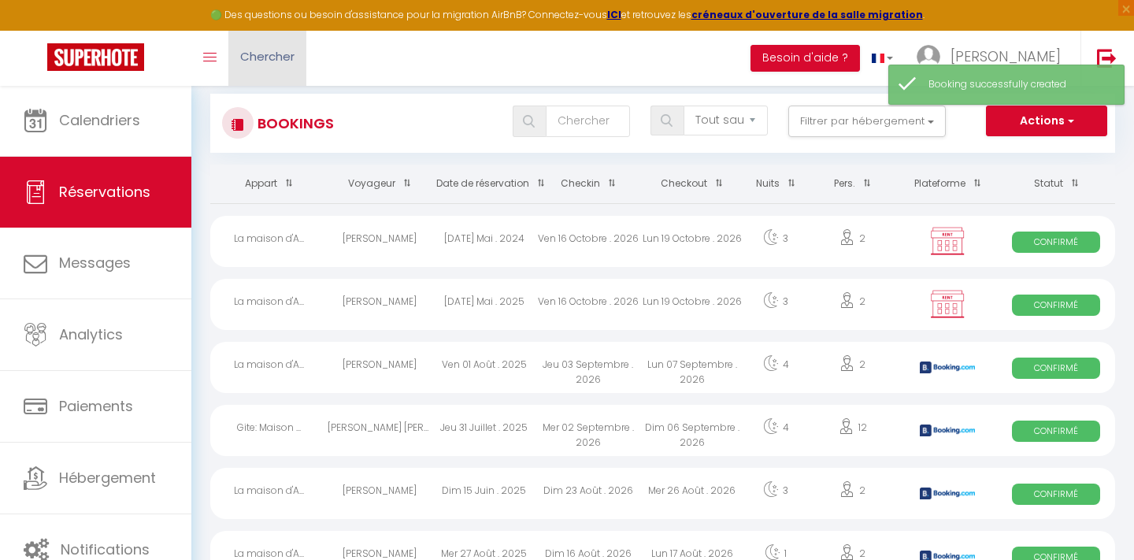
click at [275, 63] on span "Chercher" at bounding box center [267, 56] width 54 height 17
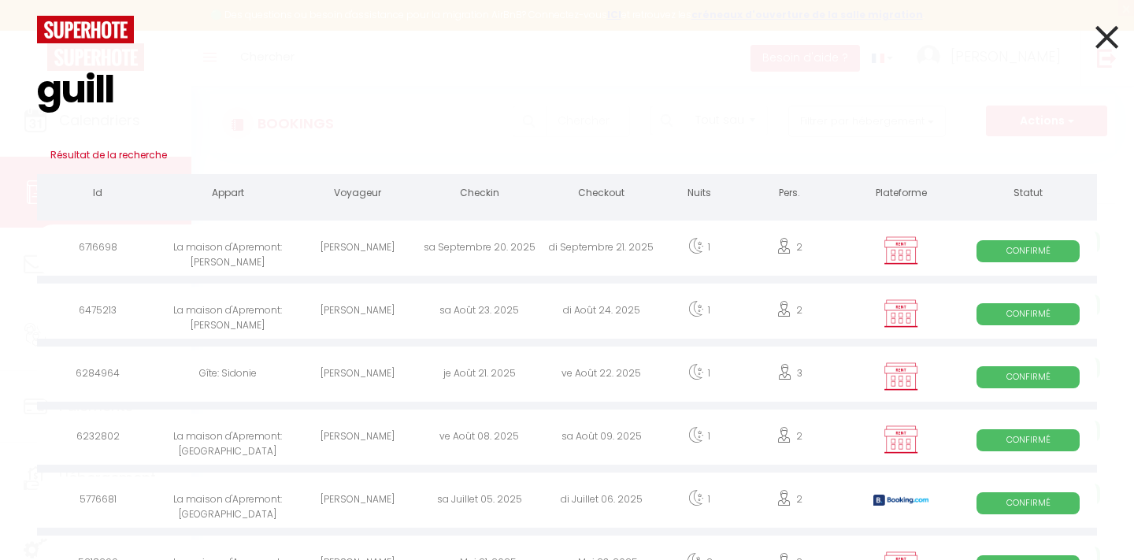
click at [334, 246] on div "[PERSON_NAME]" at bounding box center [358, 249] width 122 height 51
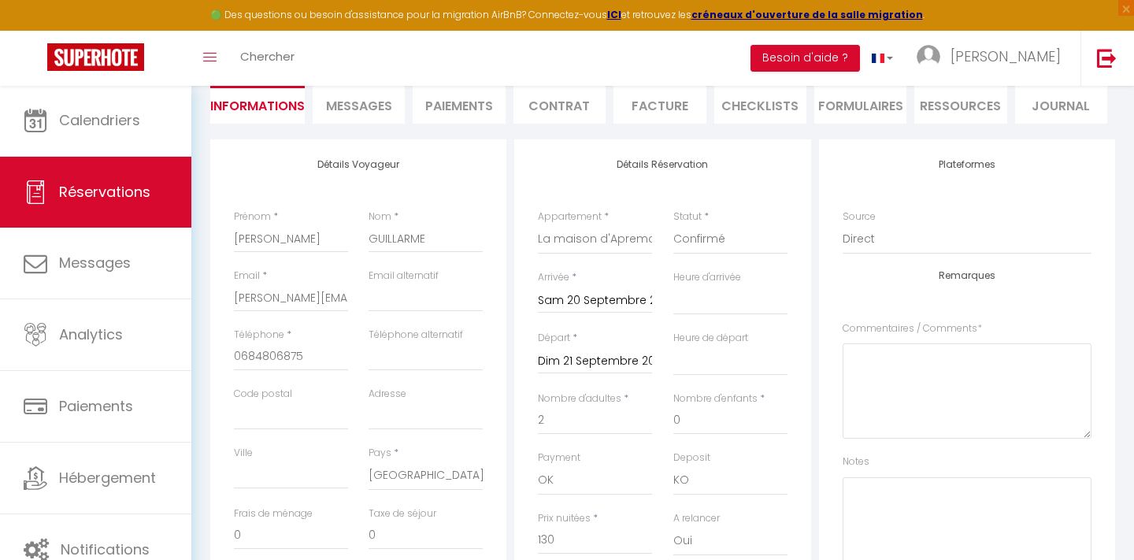
scroll to position [152, 0]
click at [879, 365] on Comments0 at bounding box center [967, 390] width 249 height 95
click at [238, 294] on input "[PERSON_NAME][EMAIL_ADDRESS][DOMAIN_NAME]" at bounding box center [291, 297] width 114 height 28
click at [235, 298] on input "[PERSON_NAME][EMAIL_ADDRESS][DOMAIN_NAME]" at bounding box center [291, 297] width 114 height 28
click at [849, 346] on Comments0 at bounding box center [967, 390] width 249 height 95
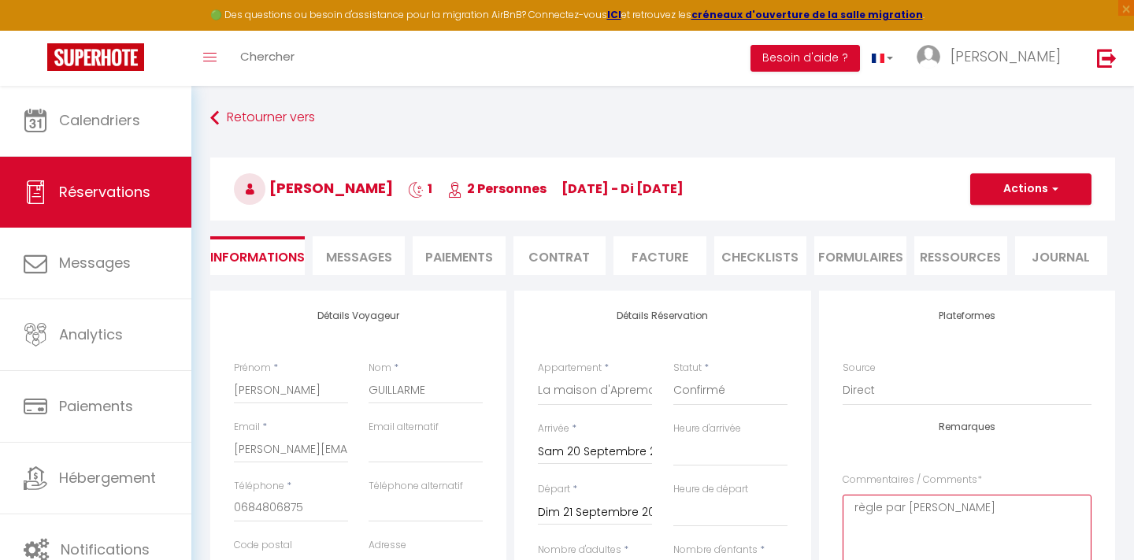
scroll to position [0, 0]
click at [1028, 192] on button "Actions" at bounding box center [1030, 188] width 121 height 31
click at [998, 221] on link "Enregistrer" at bounding box center [1015, 223] width 124 height 20
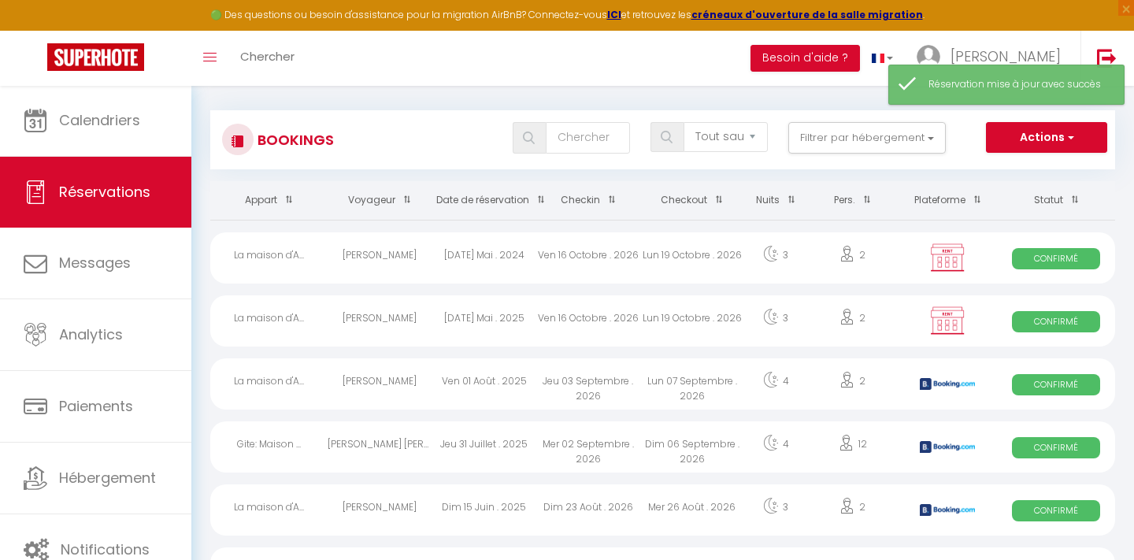
scroll to position [13, 0]
